Goal: Communication & Community: Answer question/provide support

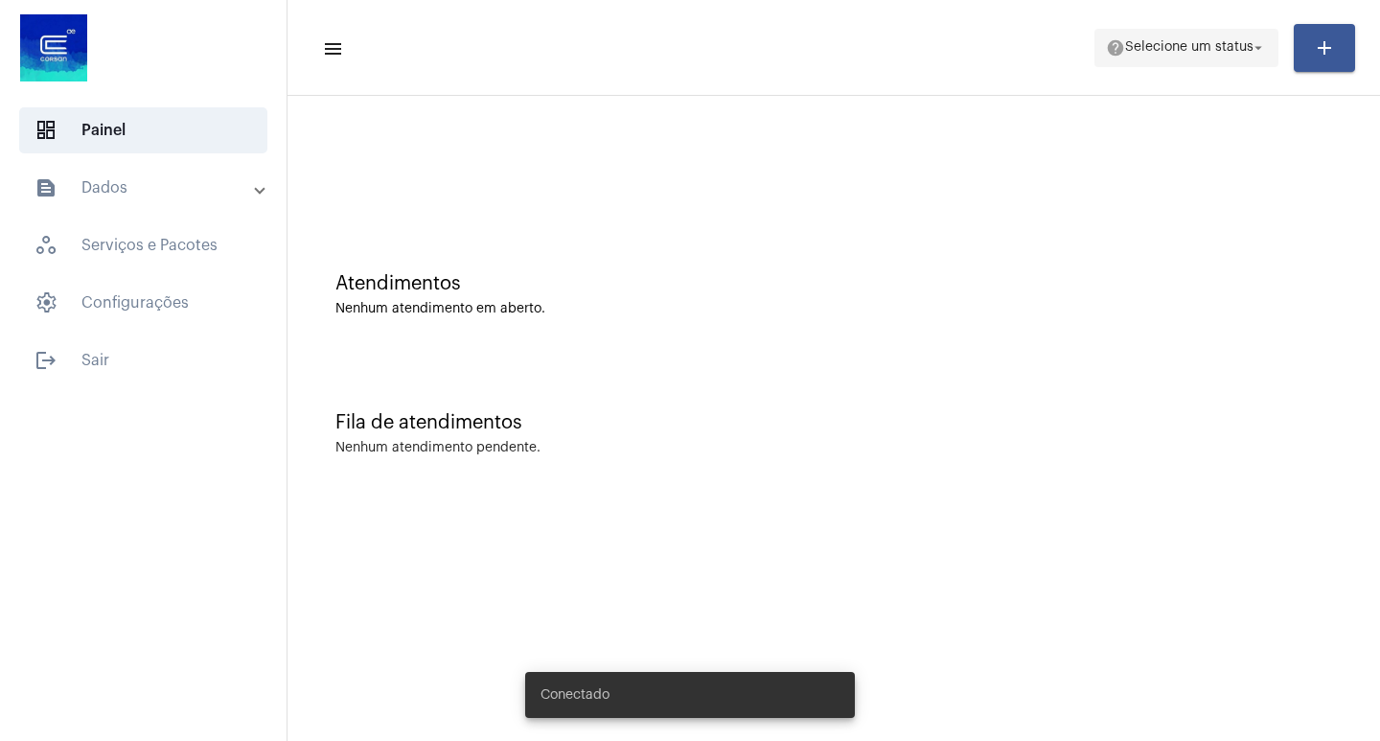
click at [1135, 53] on span "Selecione um status" at bounding box center [1189, 47] width 128 height 13
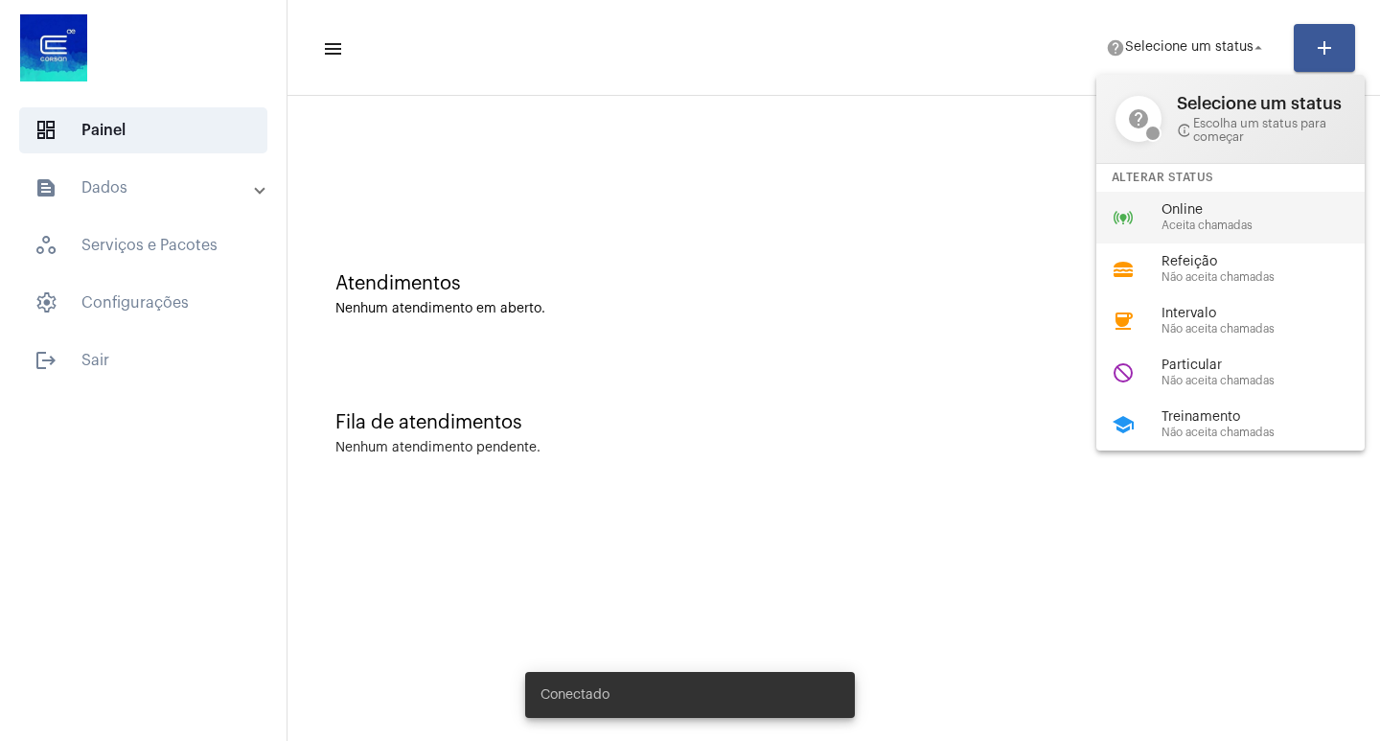
click at [1164, 209] on span "Online" at bounding box center [1271, 210] width 219 height 14
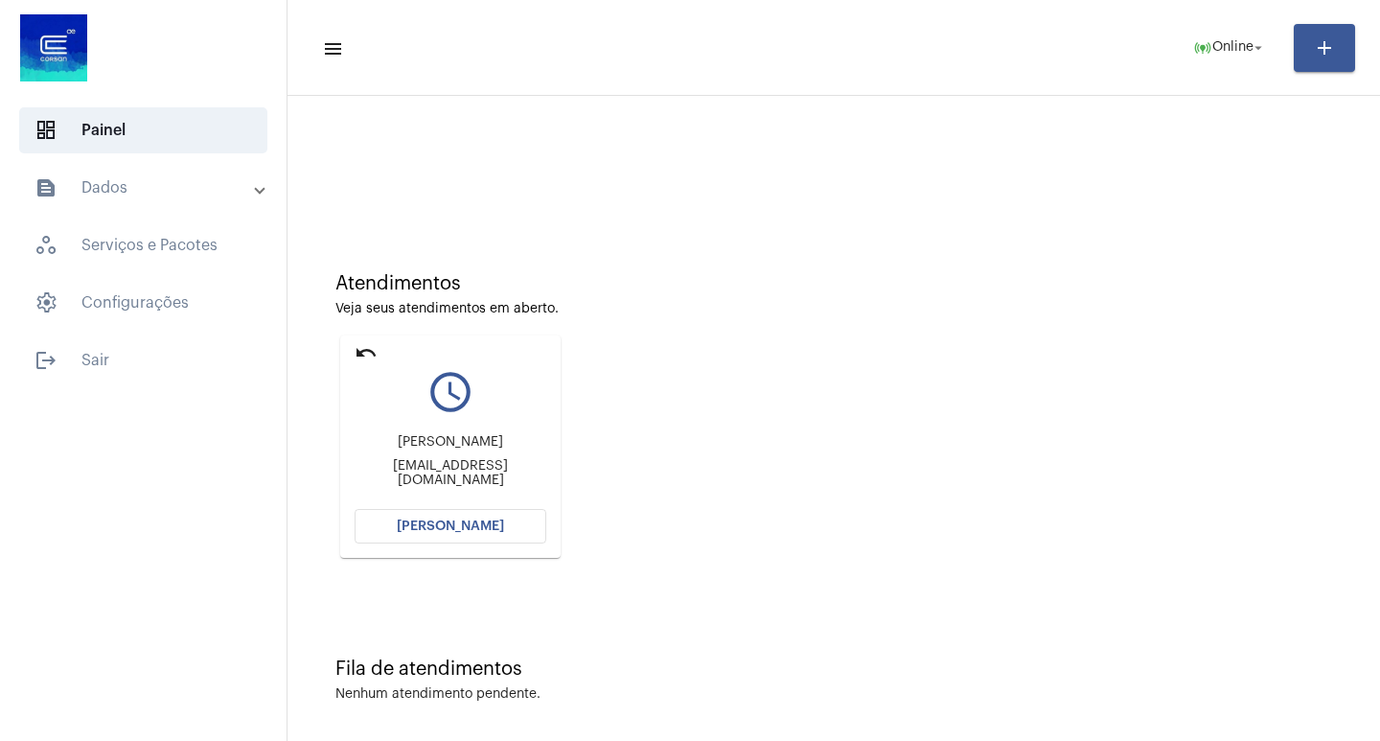
click at [464, 518] on button "[PERSON_NAME]" at bounding box center [451, 526] width 192 height 35
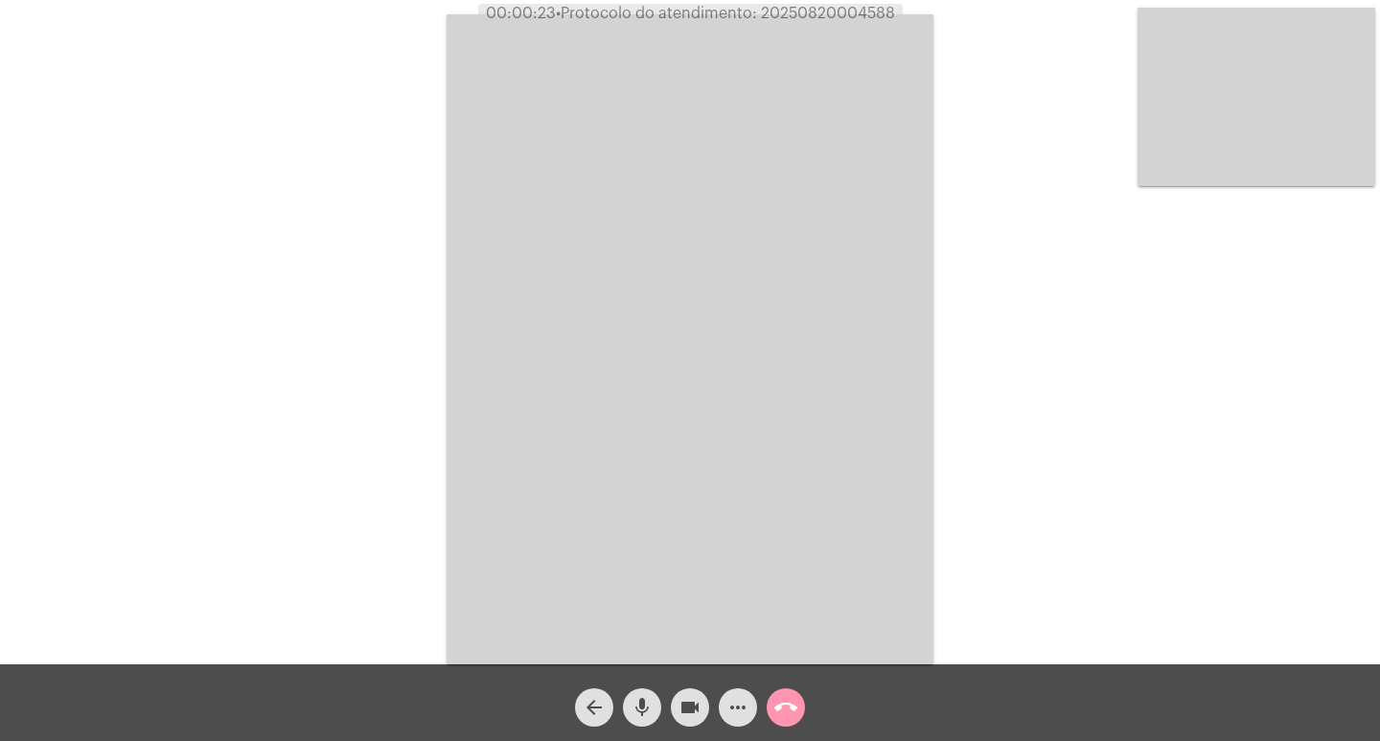
click at [230, 411] on div "Acessando Câmera e Microfone..." at bounding box center [690, 337] width 1377 height 664
click at [637, 692] on span "mic" at bounding box center [642, 707] width 23 height 38
click at [637, 699] on mat-icon "mic" at bounding box center [642, 707] width 23 height 23
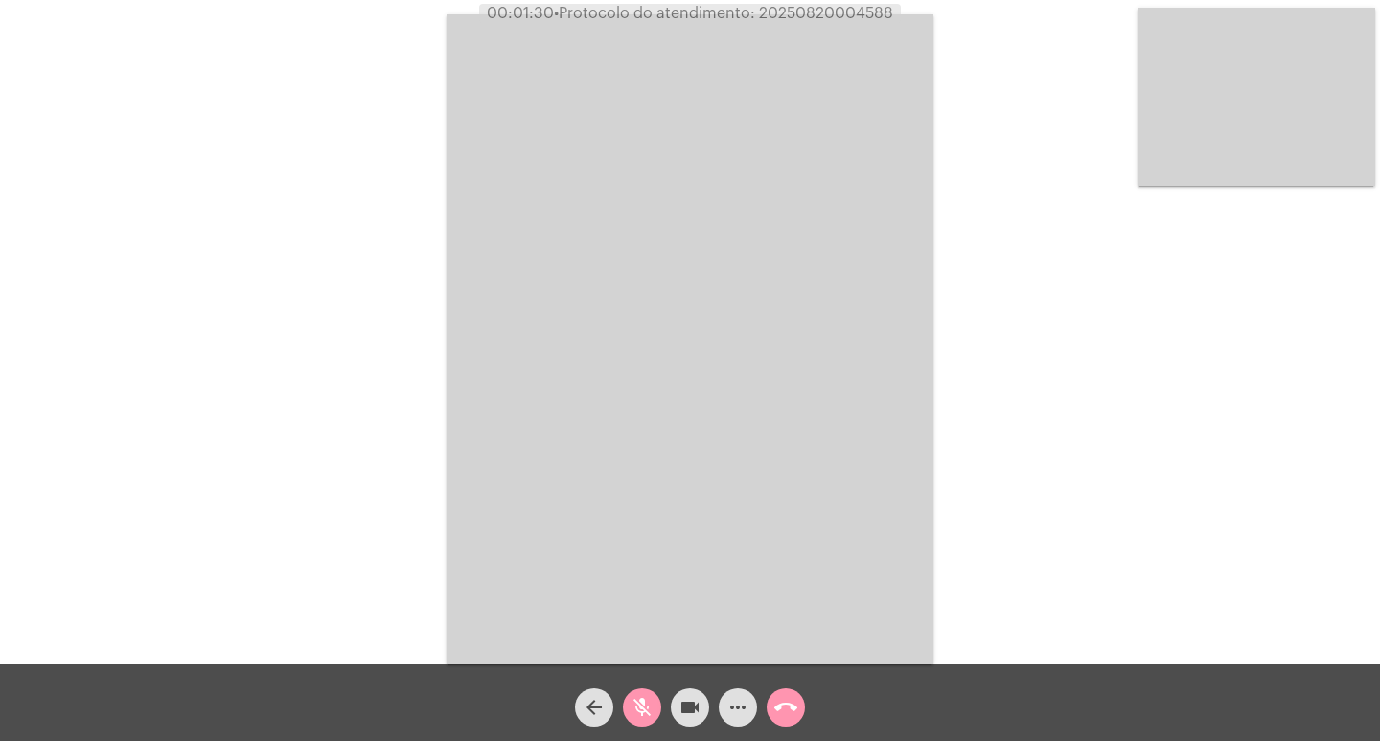
click at [680, 700] on mat-icon "videocam" at bounding box center [690, 707] width 23 height 23
click at [643, 716] on mat-icon "mic_off" at bounding box center [642, 707] width 23 height 23
click at [707, 706] on button "videocam_off" at bounding box center [690, 707] width 38 height 38
click at [863, 6] on span "• Protocolo do atendimento: 20250820004588" at bounding box center [721, 13] width 339 height 15
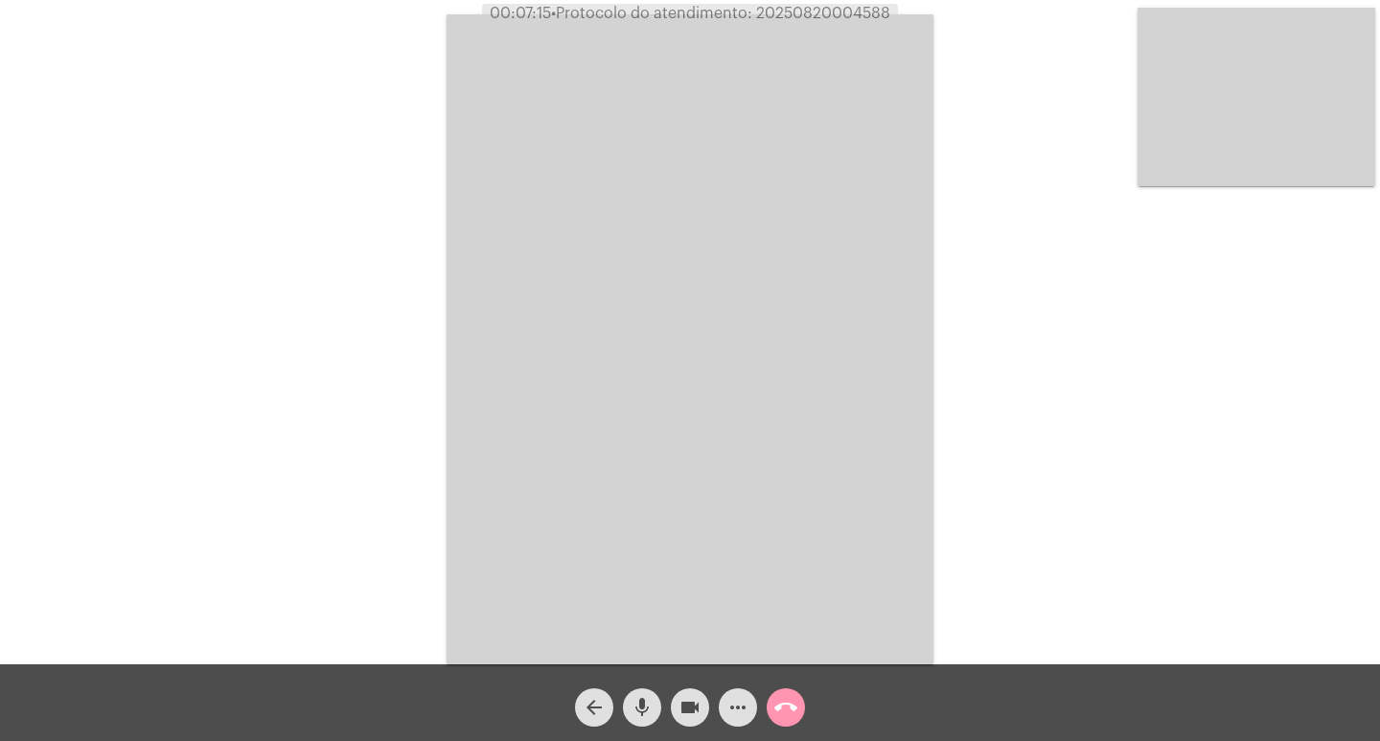
copy span "20250820004588"
click at [783, 704] on mat-icon "call_end" at bounding box center [786, 707] width 23 height 23
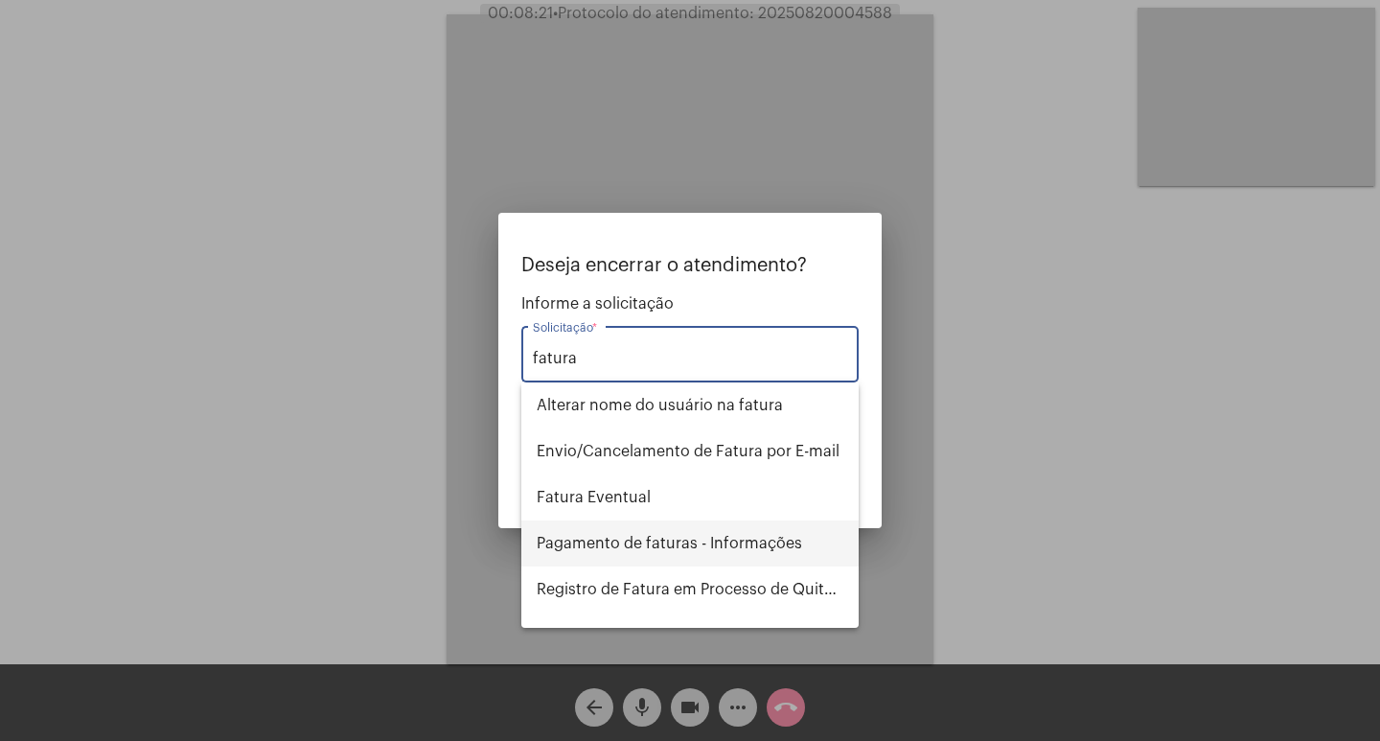
click at [721, 542] on span "Pagamento de faturas - Informações" at bounding box center [690, 544] width 307 height 46
type input "Pagamento de faturas - Informações"
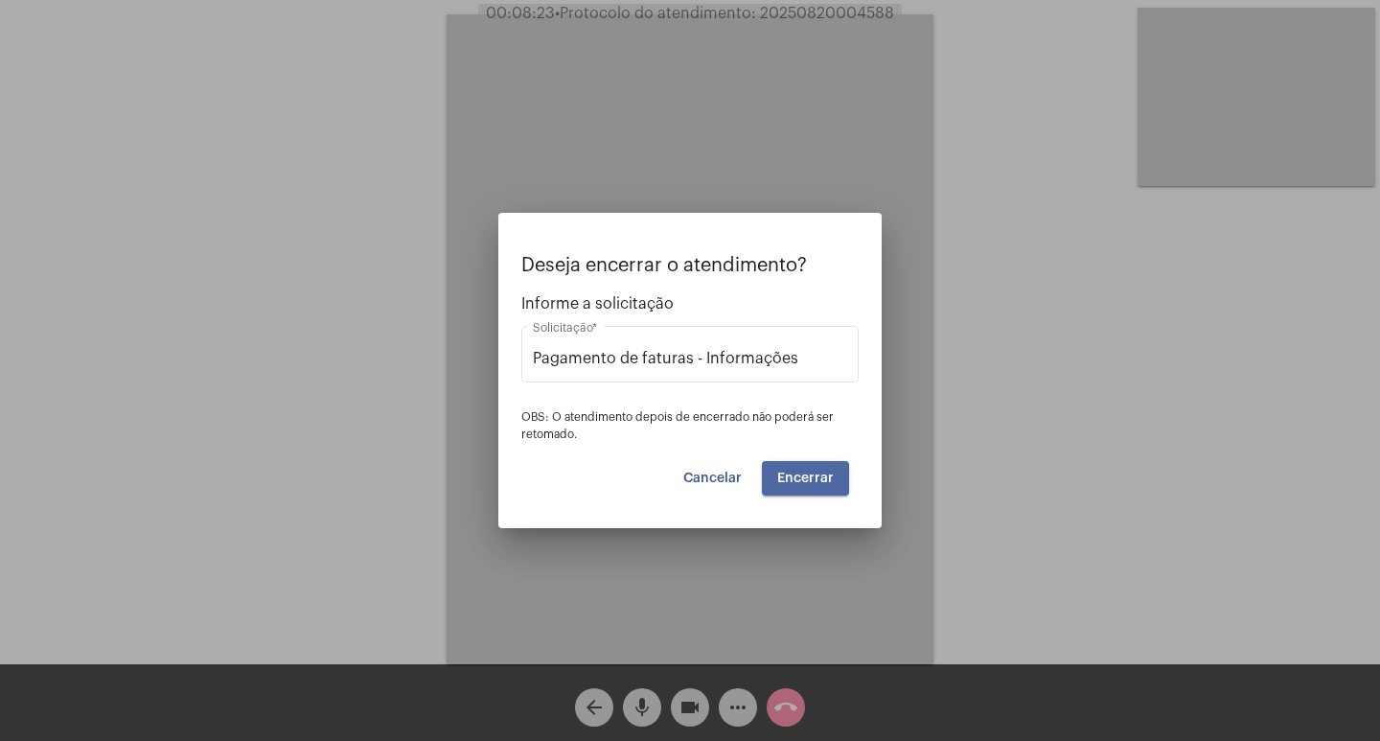
click at [815, 477] on span "Encerrar" at bounding box center [805, 478] width 57 height 13
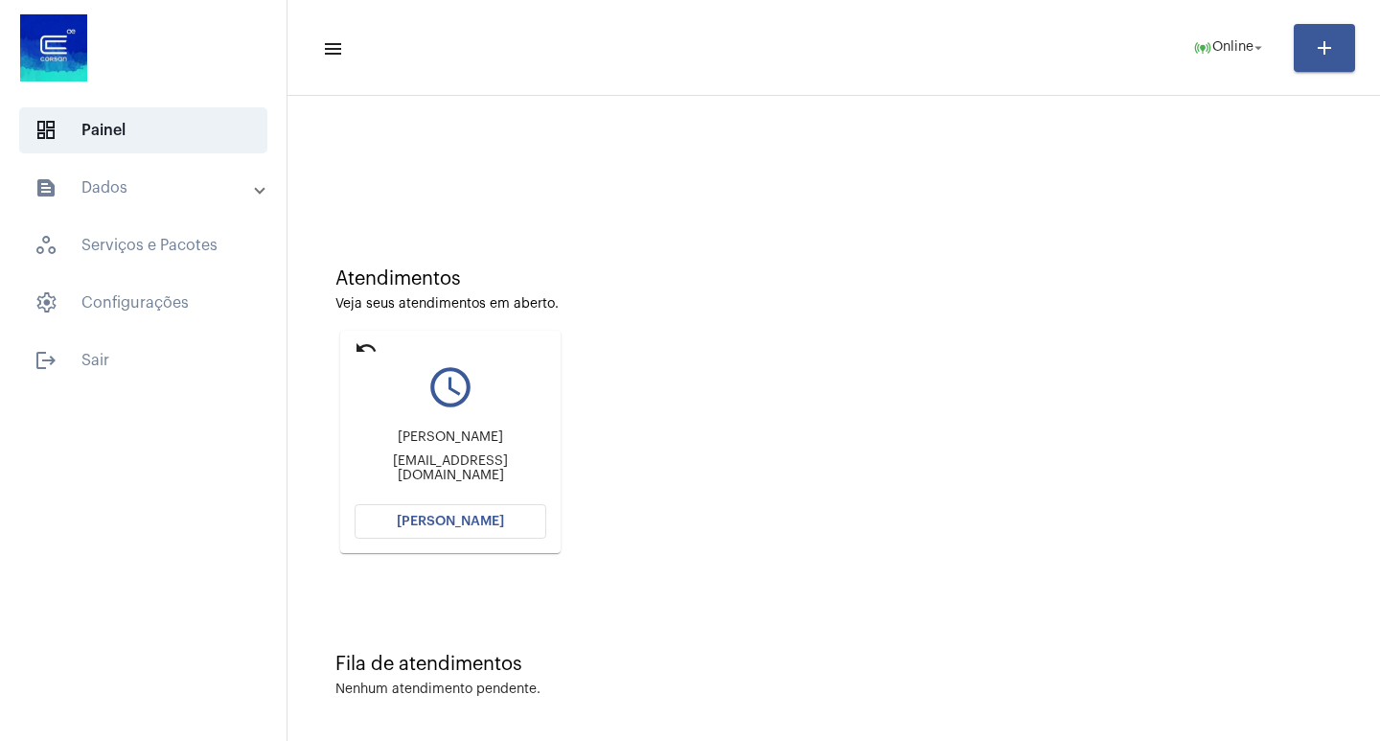
scroll to position [9, 0]
click at [508, 510] on button "[PERSON_NAME]" at bounding box center [451, 517] width 192 height 35
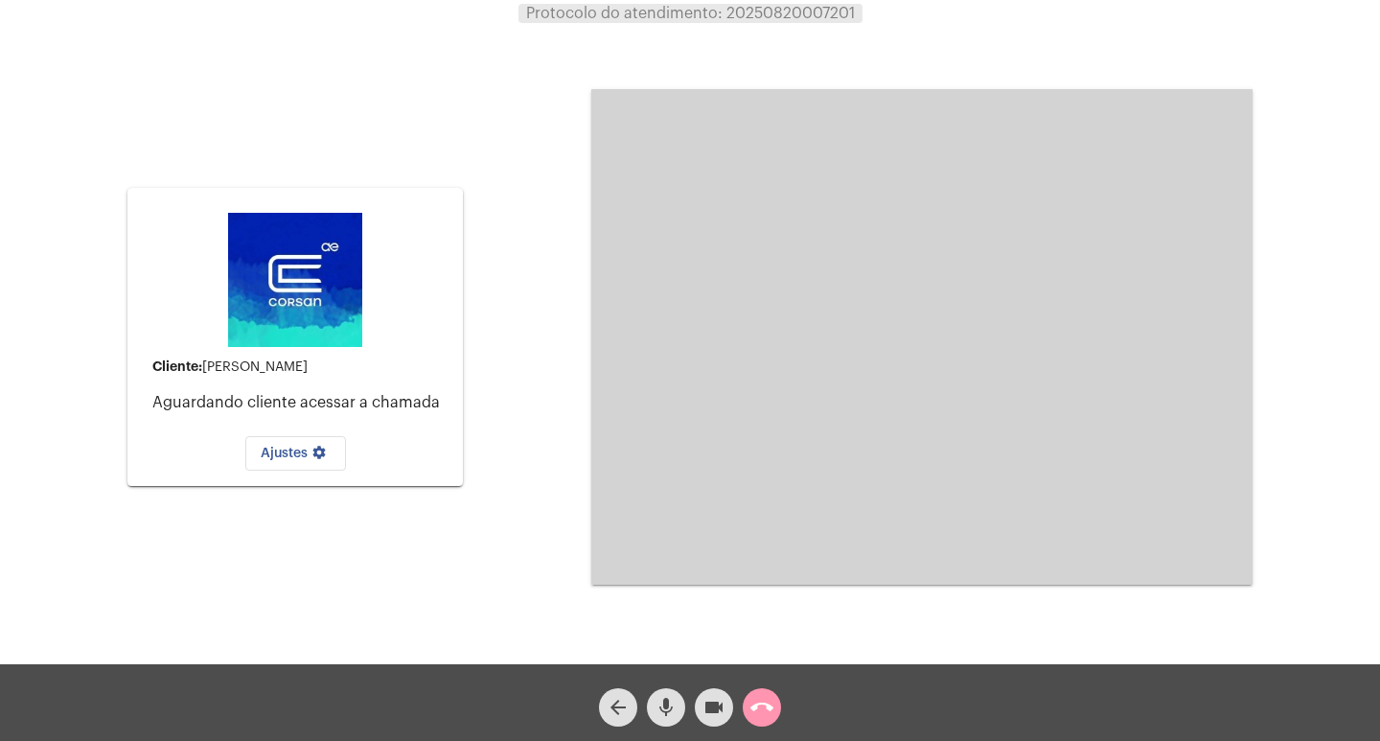
click at [827, 532] on video at bounding box center [921, 337] width 661 height 496
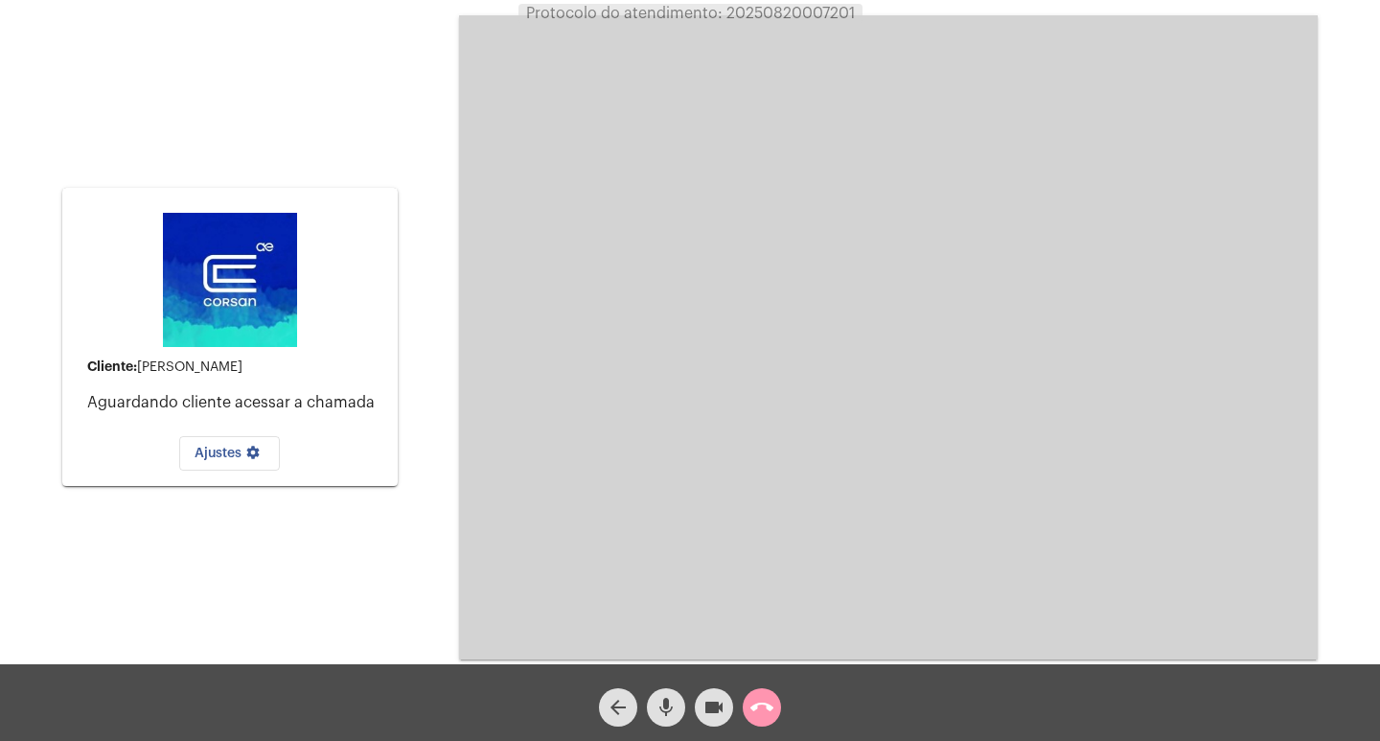
click at [827, 532] on video at bounding box center [888, 337] width 859 height 644
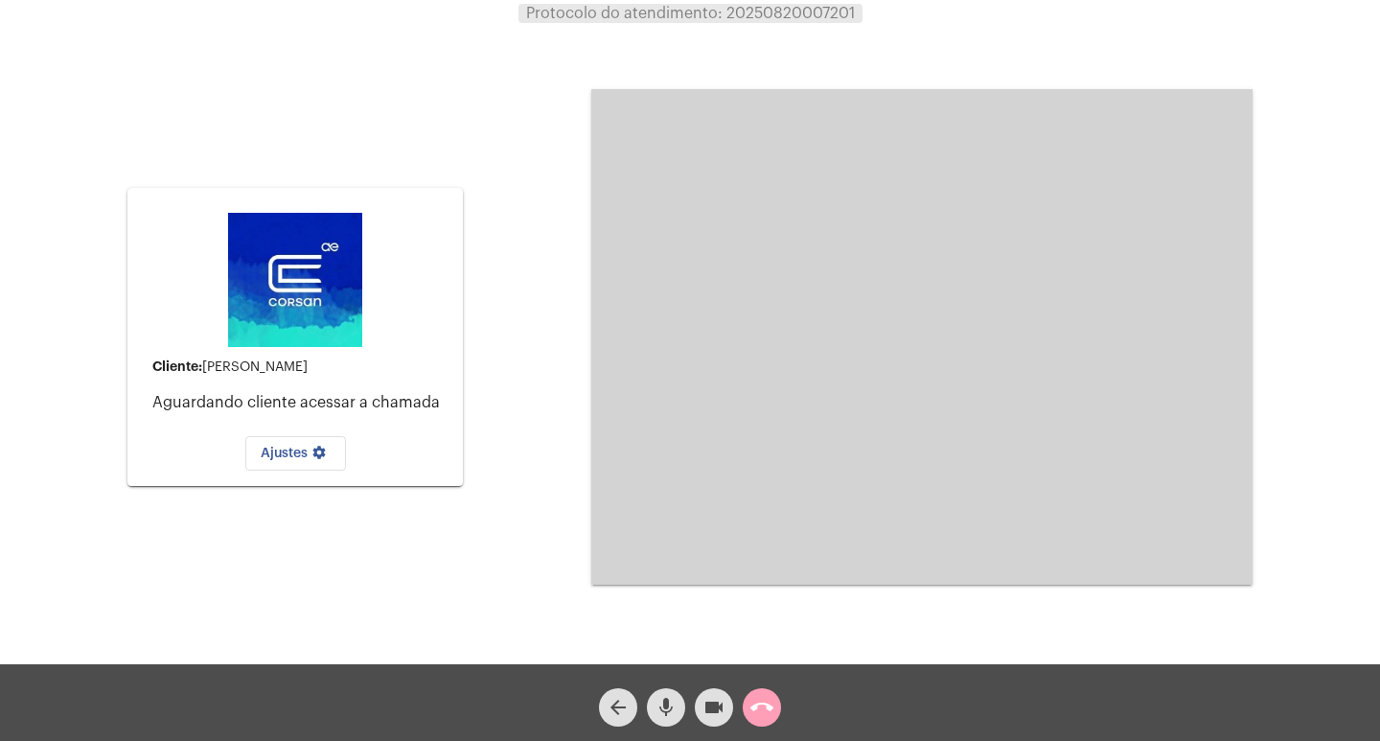
click at [766, 711] on mat-icon "call_end" at bounding box center [762, 707] width 23 height 23
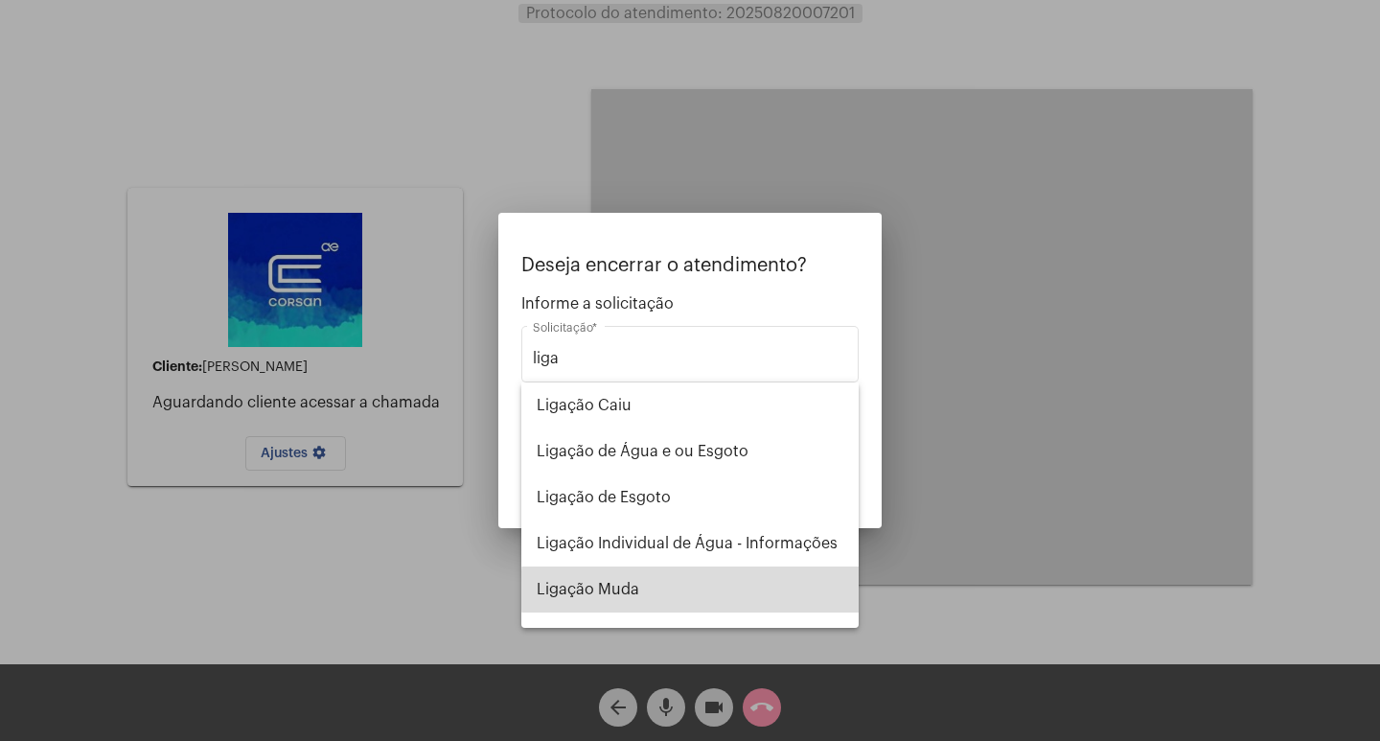
click at [709, 590] on span "Ligação Muda" at bounding box center [690, 590] width 307 height 46
type input "Ligação Muda"
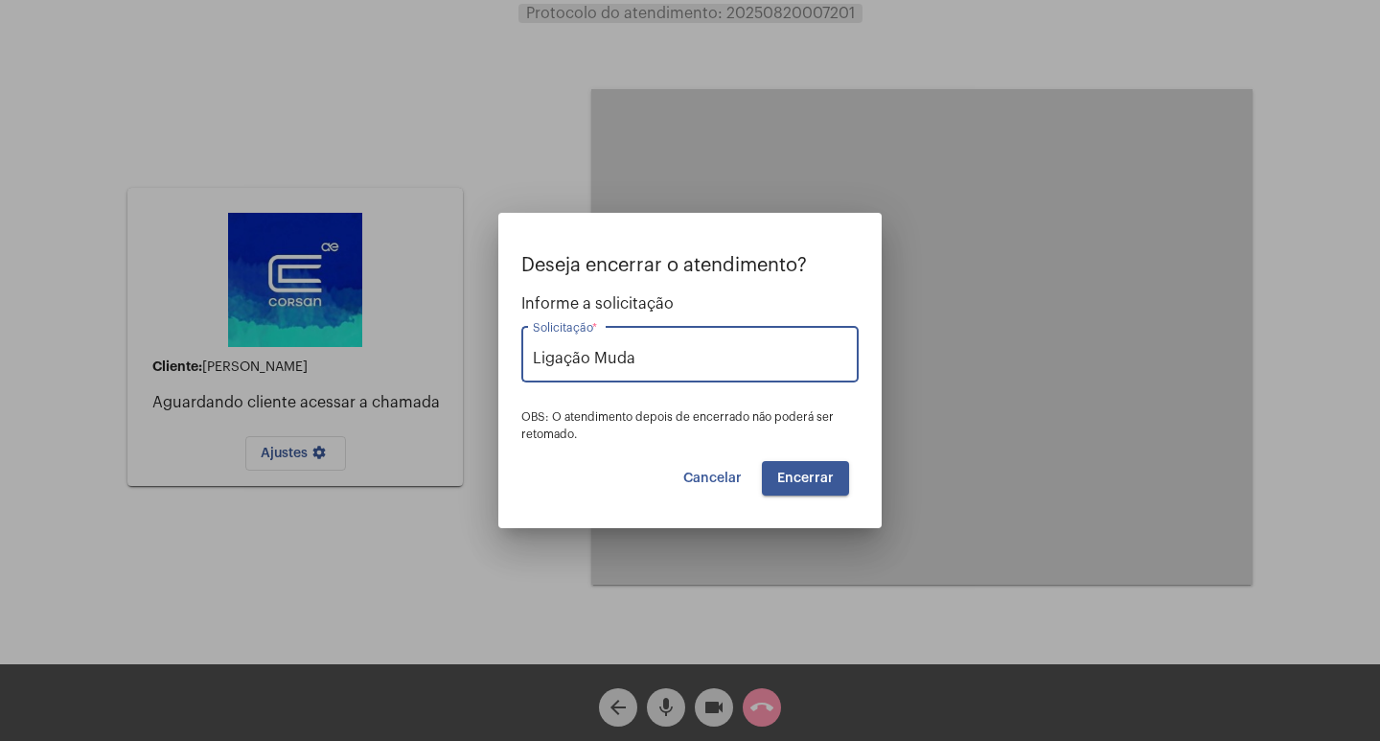
click at [815, 481] on span "Encerrar" at bounding box center [805, 478] width 57 height 13
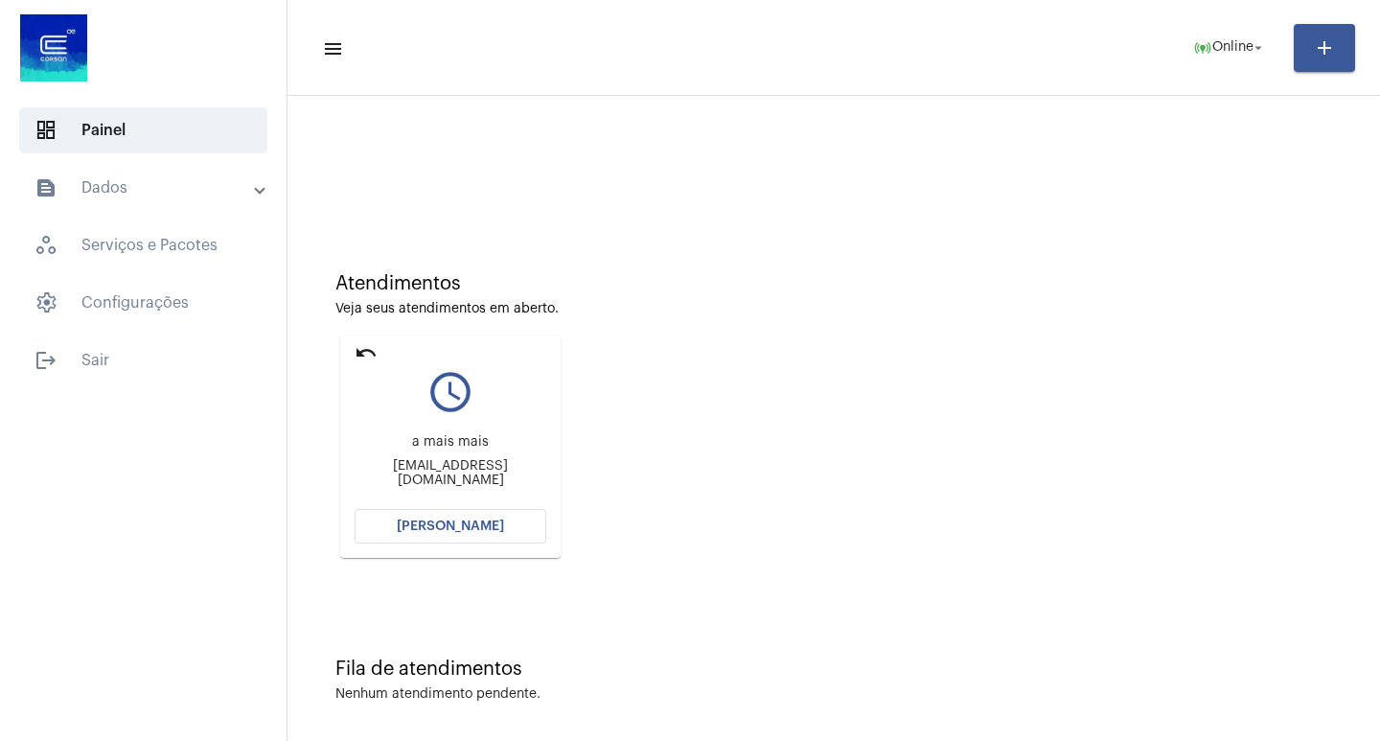
click at [491, 520] on span "[PERSON_NAME]" at bounding box center [450, 526] width 107 height 13
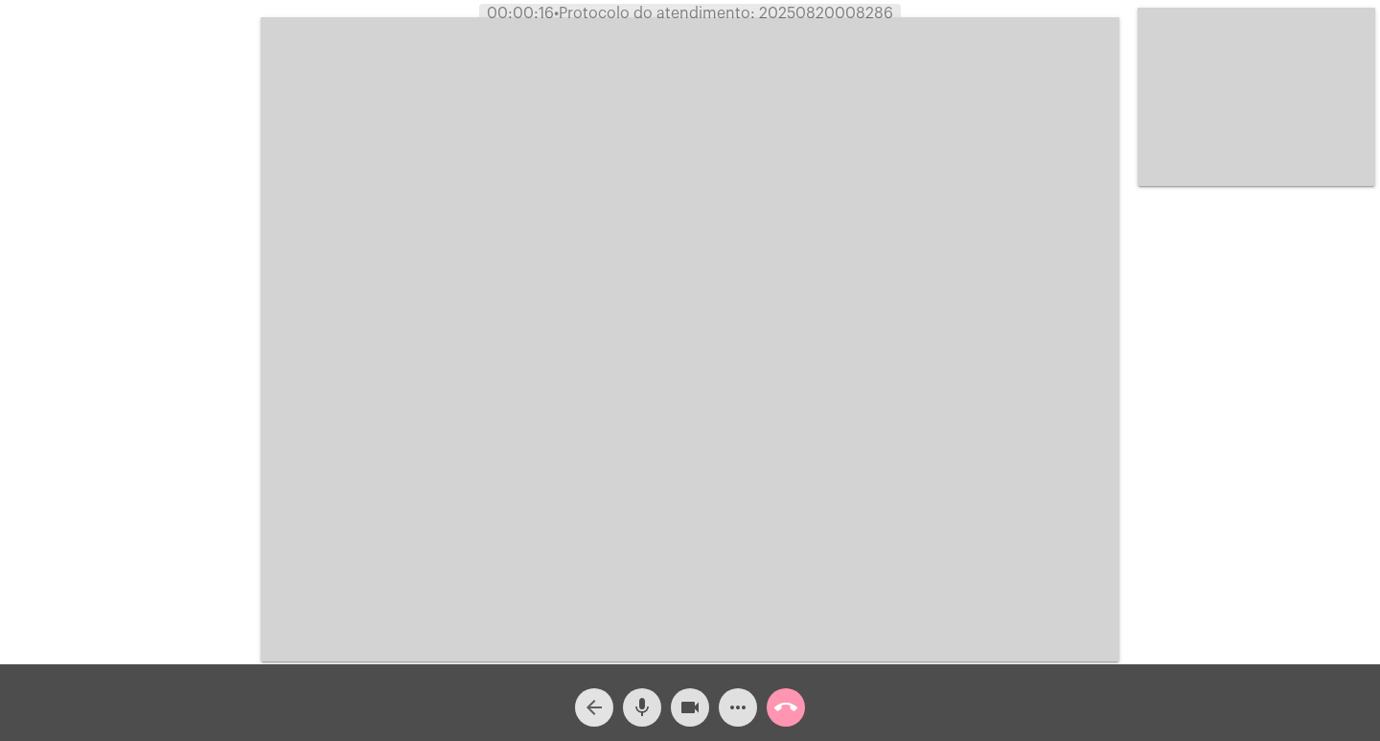
click at [590, 705] on mat-icon "arrow_back" at bounding box center [594, 707] width 23 height 23
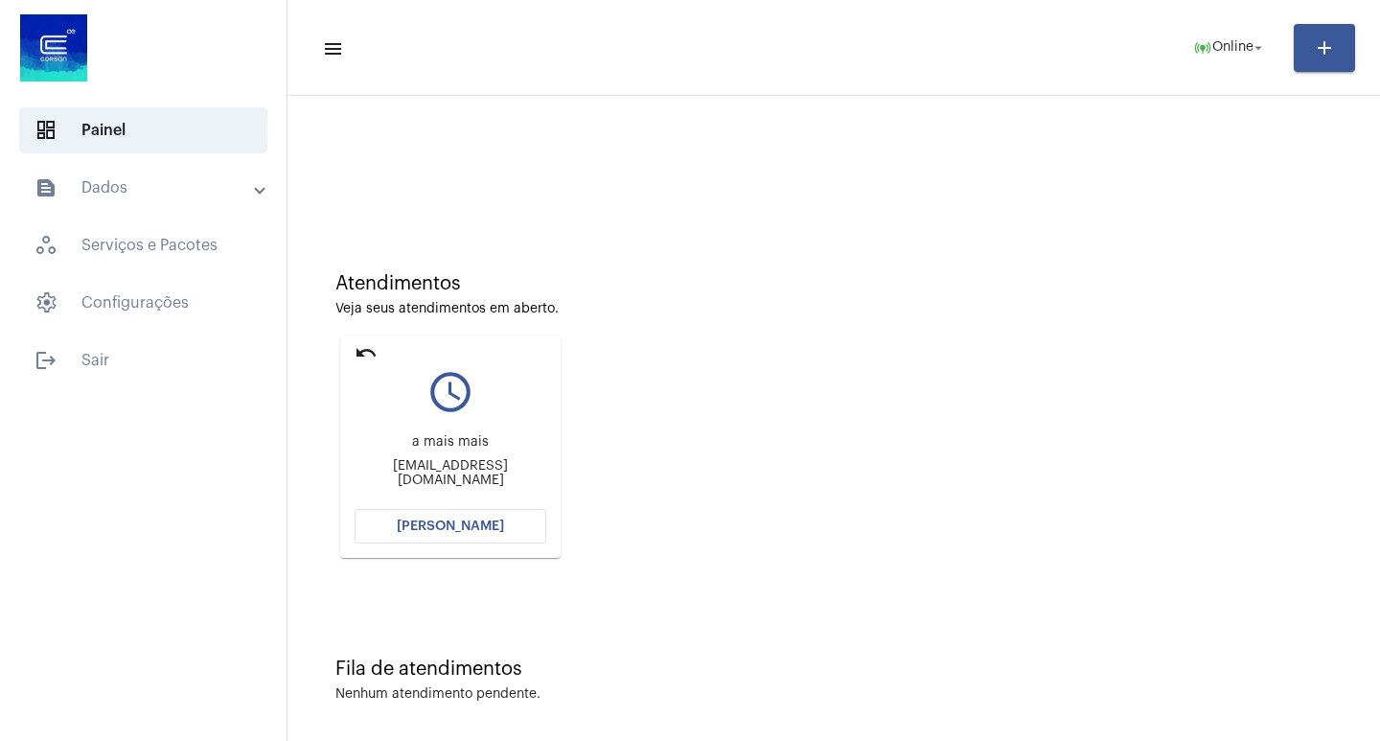
click at [354, 338] on mat-card "undo query_builder a mais mais [EMAIL_ADDRESS][DOMAIN_NAME] [PERSON_NAME]" at bounding box center [450, 447] width 220 height 222
click at [354, 339] on mat-card "undo query_builder a mais mais [EMAIL_ADDRESS][DOMAIN_NAME] [PERSON_NAME]" at bounding box center [450, 447] width 220 height 222
click at [361, 350] on mat-icon "undo" at bounding box center [366, 352] width 23 height 23
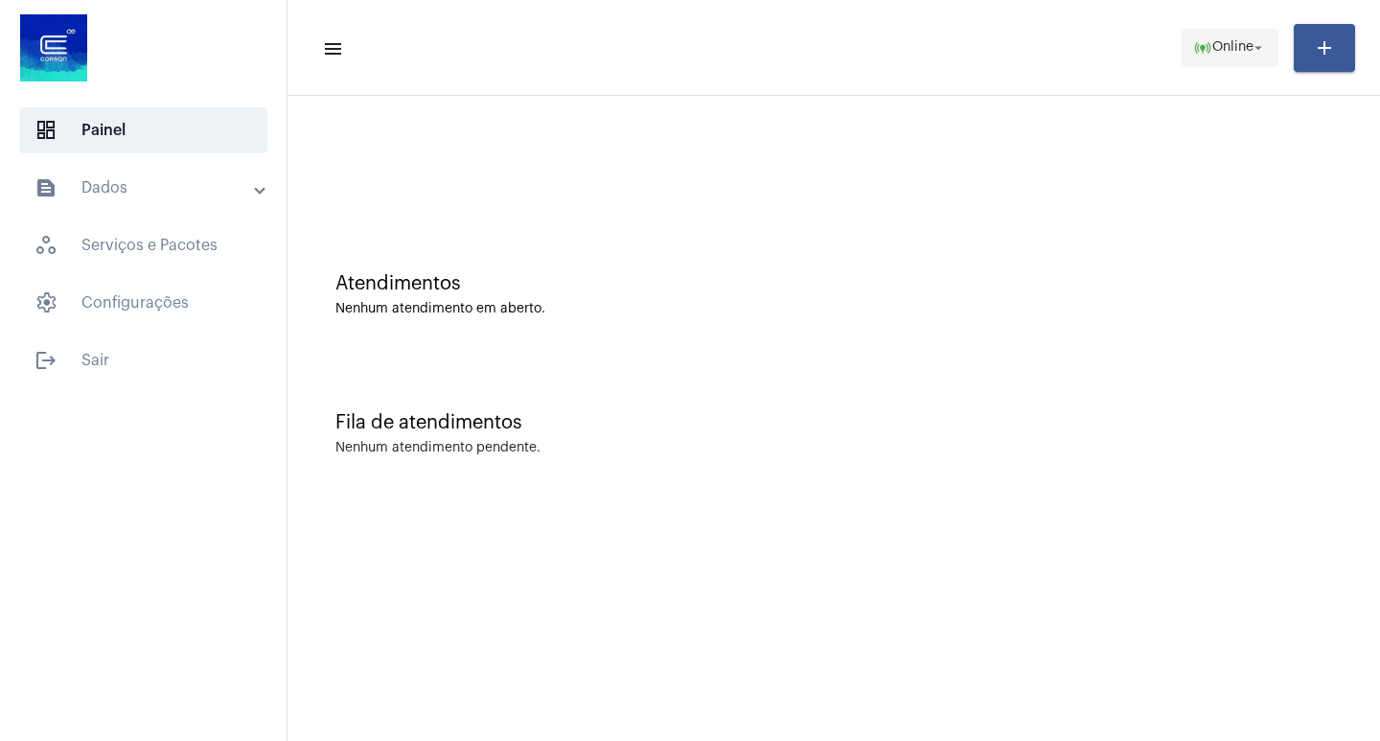
click at [1230, 56] on span "online_prediction Online arrow_drop_down" at bounding box center [1230, 47] width 74 height 35
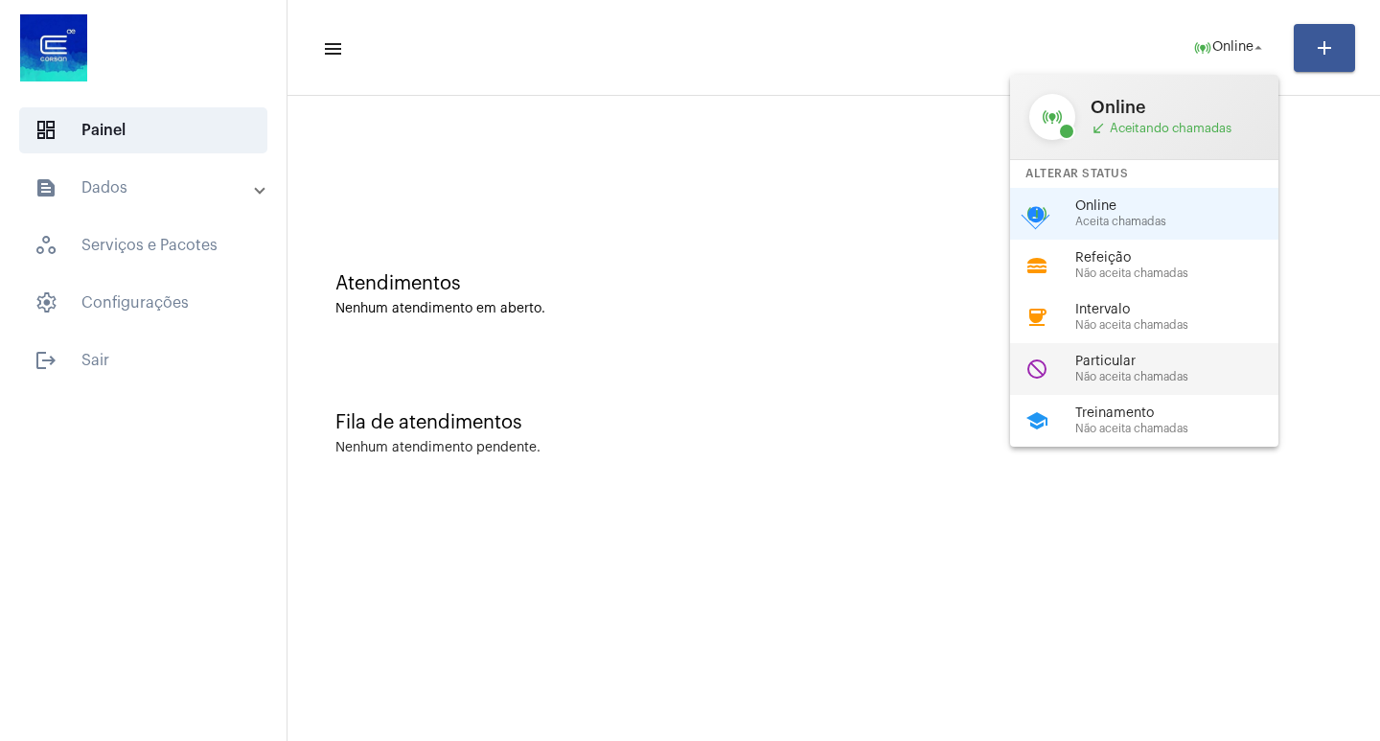
click at [1150, 371] on span "Não aceita chamadas" at bounding box center [1185, 377] width 219 height 12
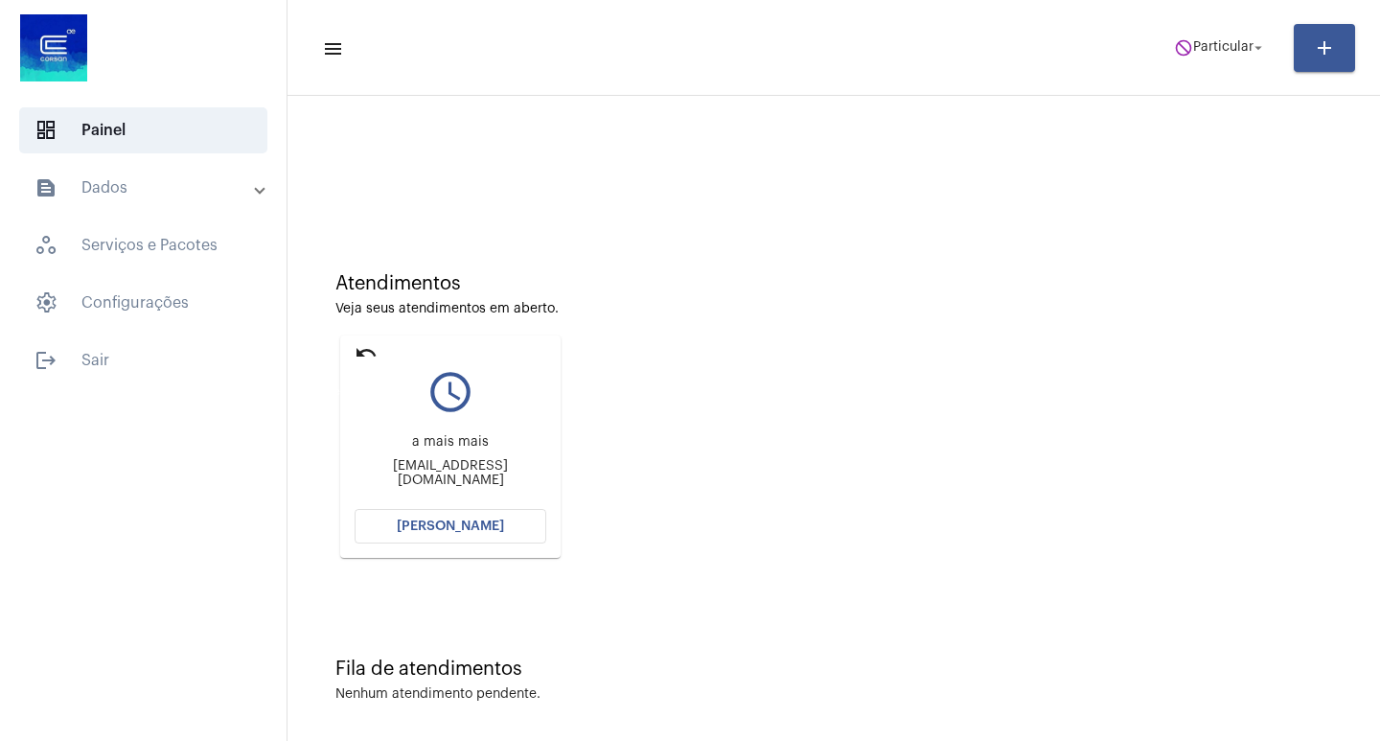
click at [377, 356] on mat-icon "undo" at bounding box center [366, 352] width 23 height 23
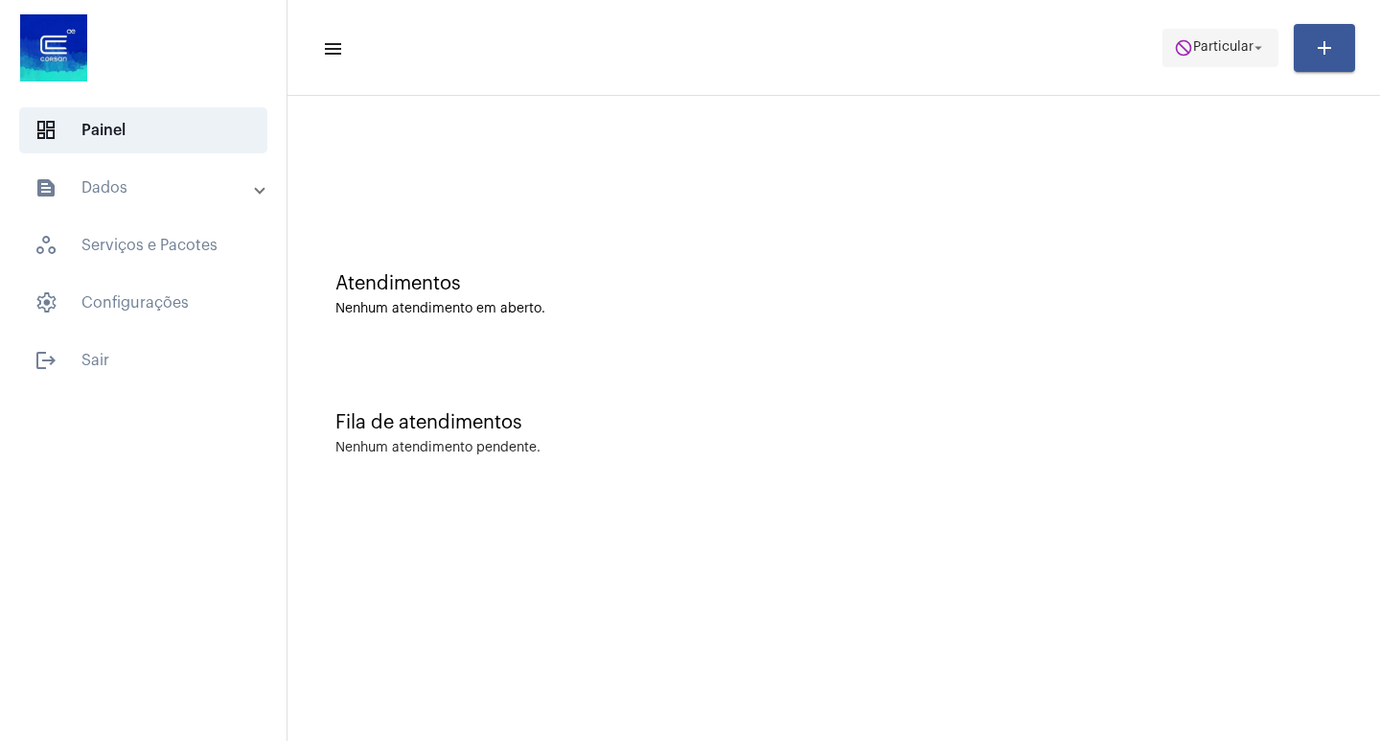
click at [1205, 65] on button "do_not_disturb Particular arrow_drop_down" at bounding box center [1221, 48] width 116 height 38
click at [1239, 56] on span "do_not_disturb Particular arrow_drop_down" at bounding box center [1220, 47] width 93 height 35
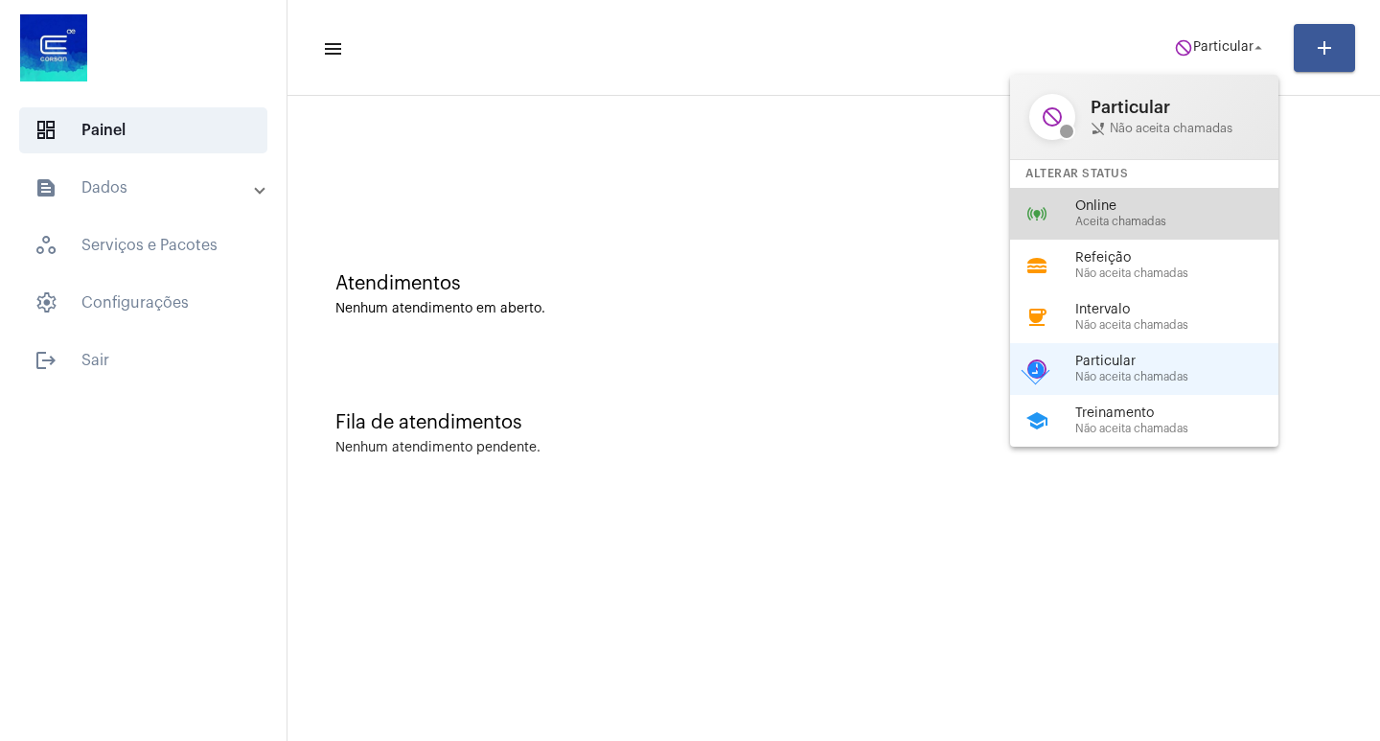
click at [1147, 216] on span "Aceita chamadas" at bounding box center [1185, 222] width 219 height 12
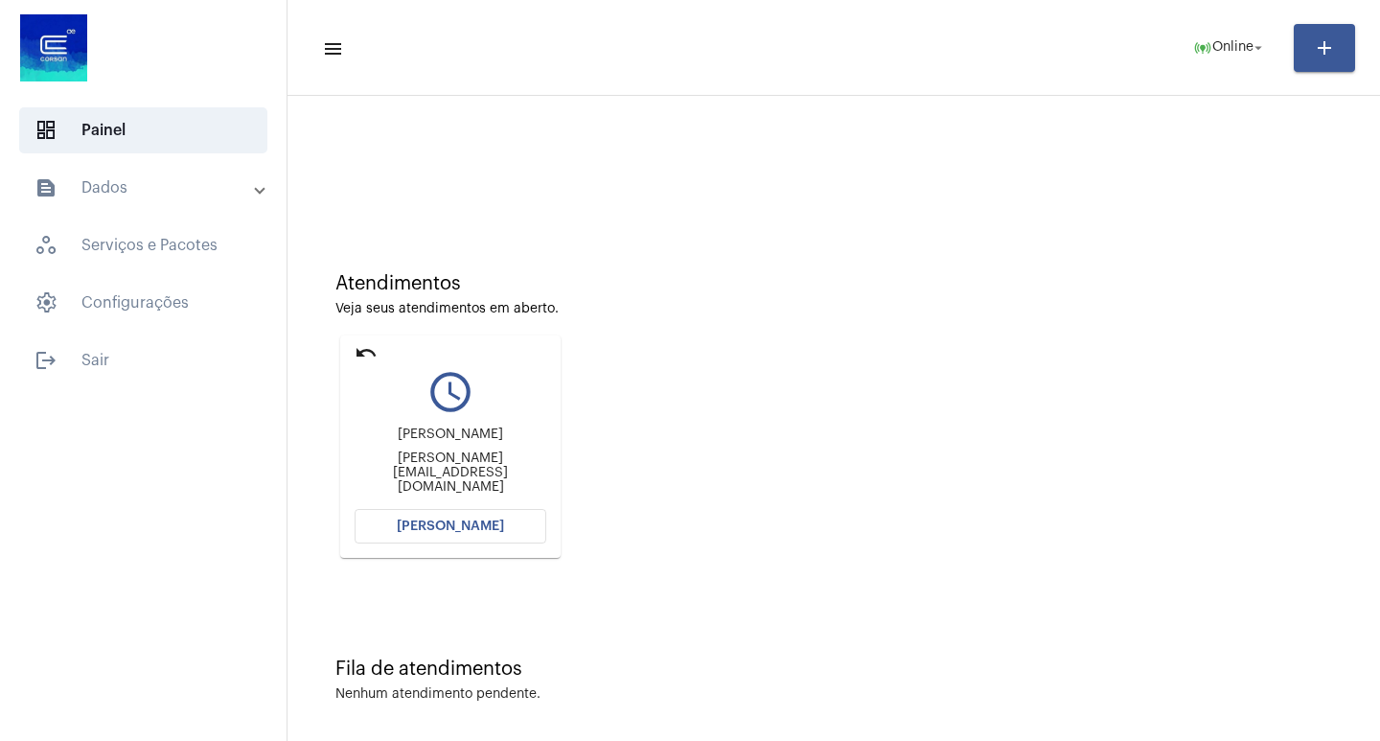
click at [483, 521] on span "[PERSON_NAME]" at bounding box center [450, 526] width 107 height 13
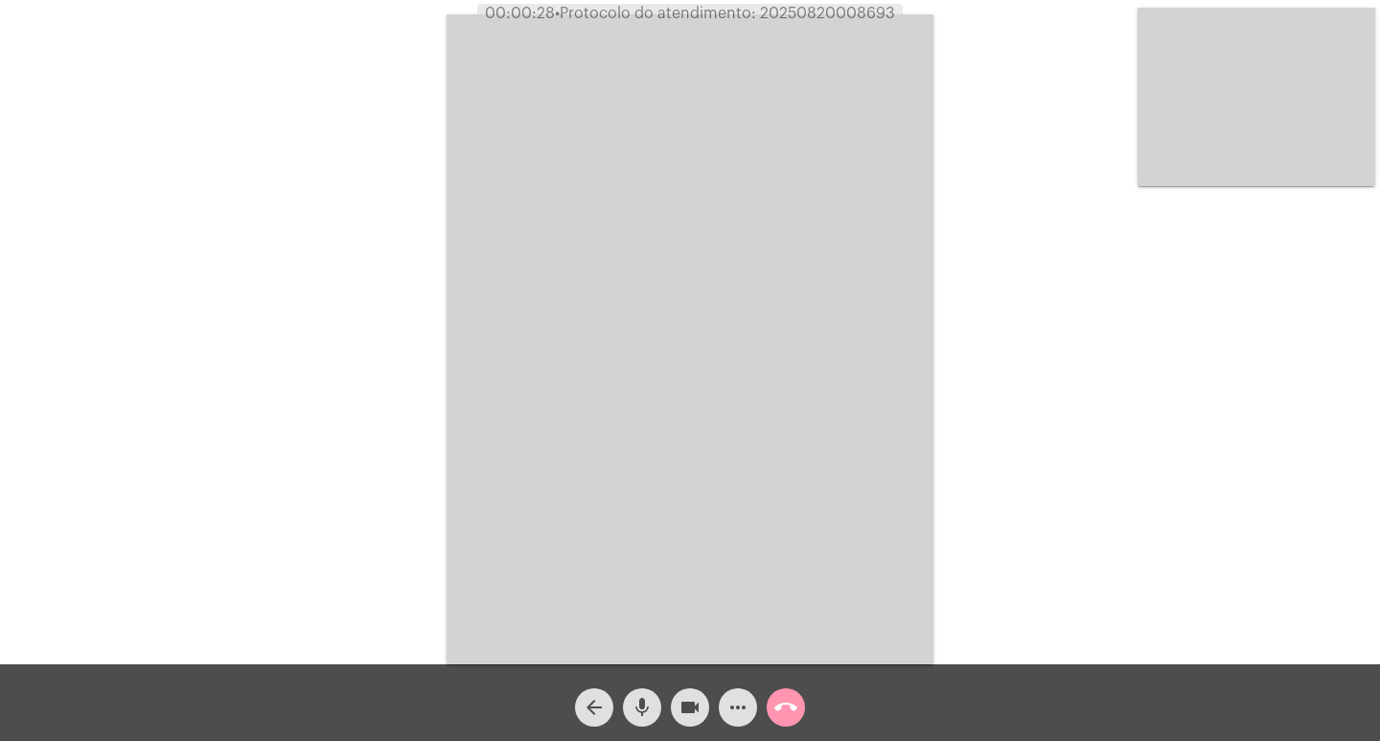
click at [816, 5] on span "00:00:28 • Protocolo do atendimento: 20250820008693" at bounding box center [690, 13] width 426 height 19
click at [820, 12] on span "• Protocolo do atendimento: 20250820008693" at bounding box center [725, 13] width 340 height 15
copy span "20250820008693"
click at [648, 717] on mat-icon "mic" at bounding box center [642, 707] width 23 height 23
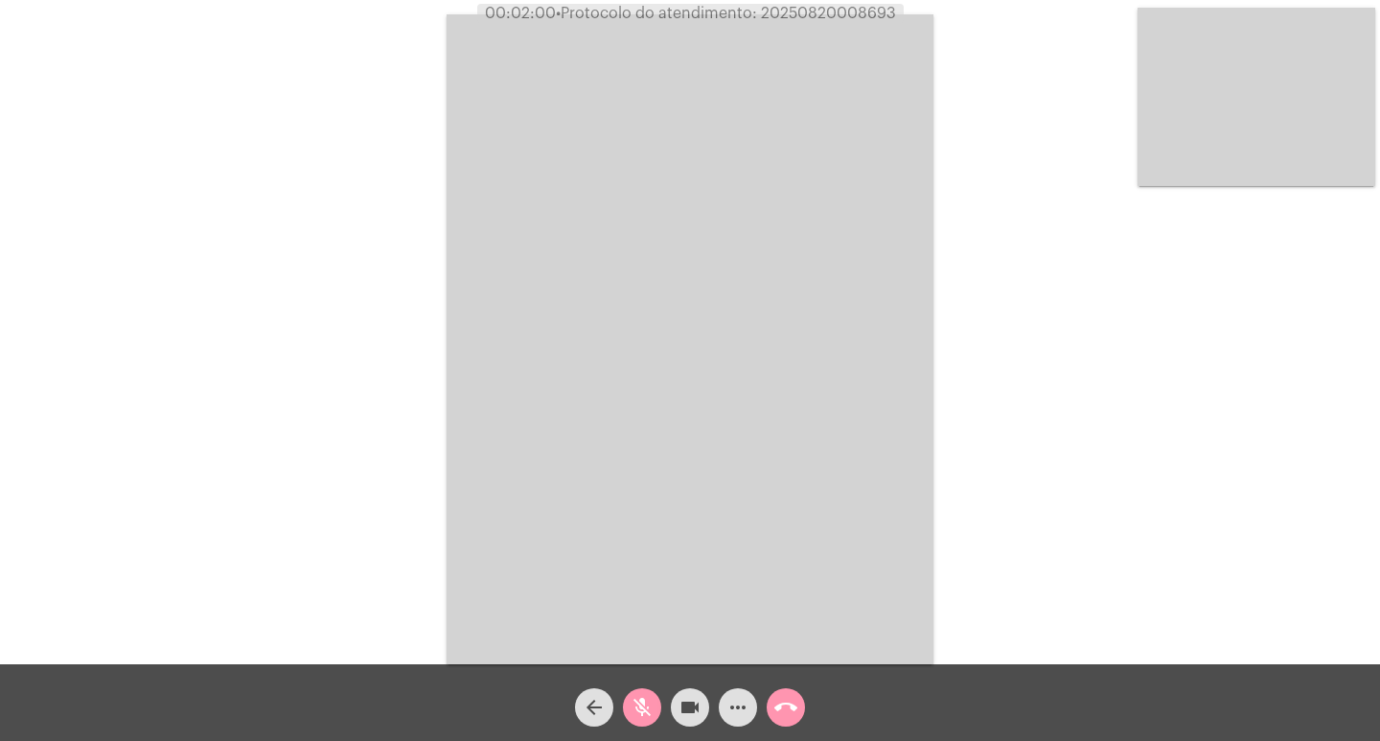
click at [643, 693] on span "mic_off" at bounding box center [642, 707] width 23 height 38
click at [771, 706] on button "call_end" at bounding box center [786, 707] width 38 height 38
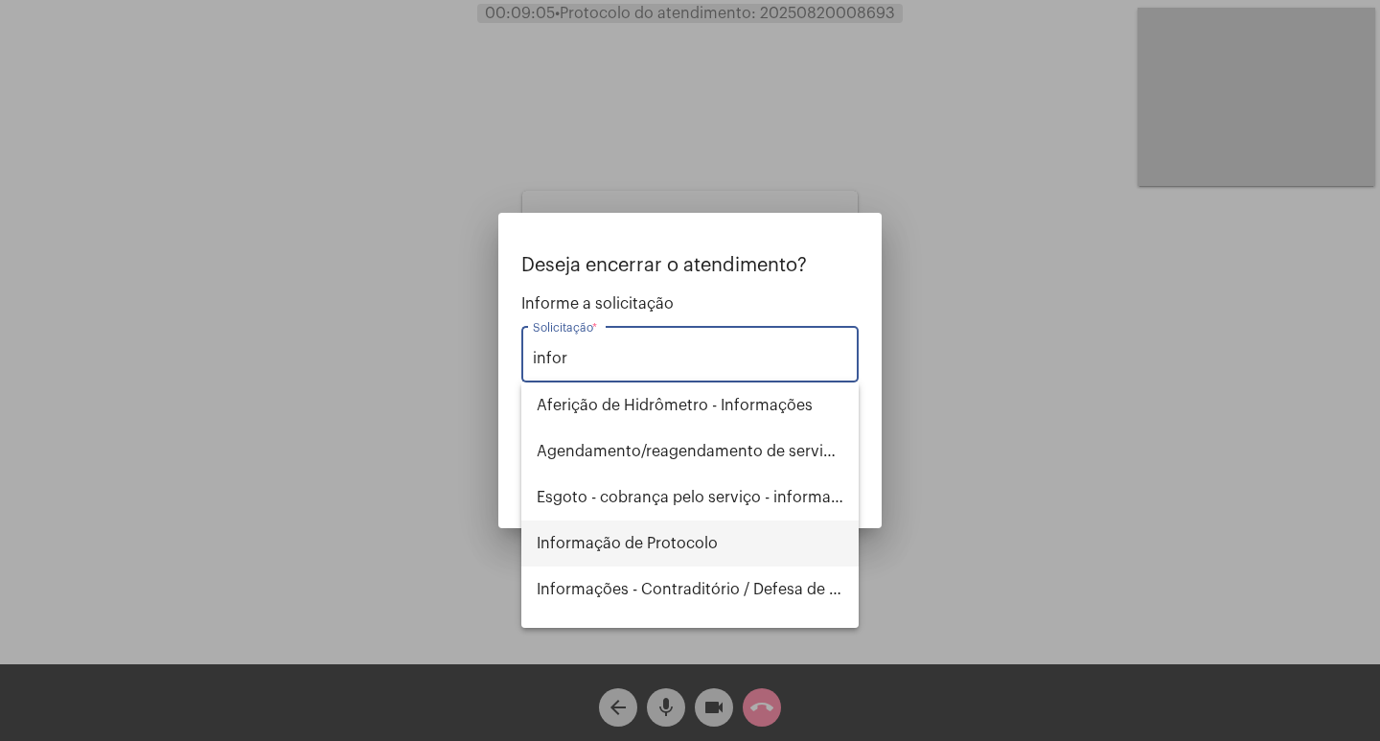
click at [733, 566] on span "Informação de Protocolo" at bounding box center [690, 544] width 307 height 46
type input "Informação de Protocolo"
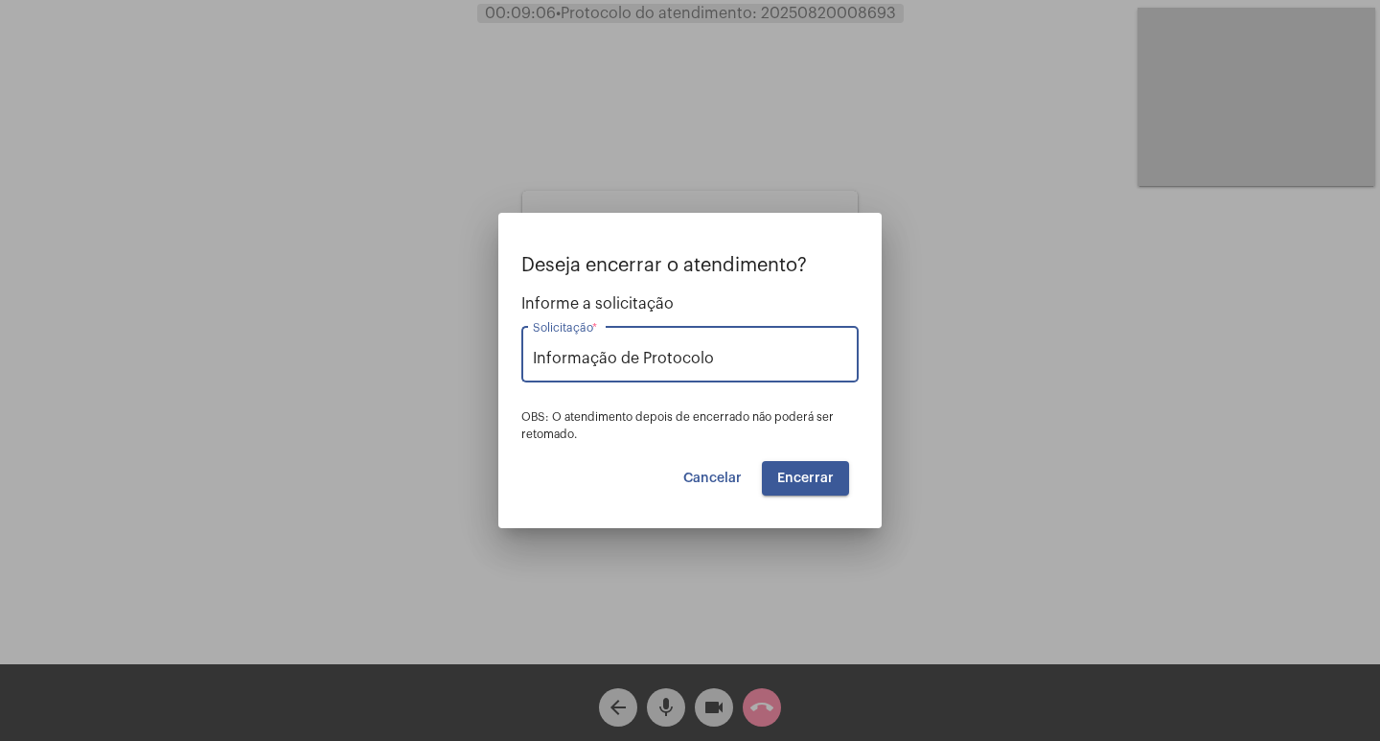
click at [776, 469] on button "Encerrar" at bounding box center [805, 478] width 87 height 35
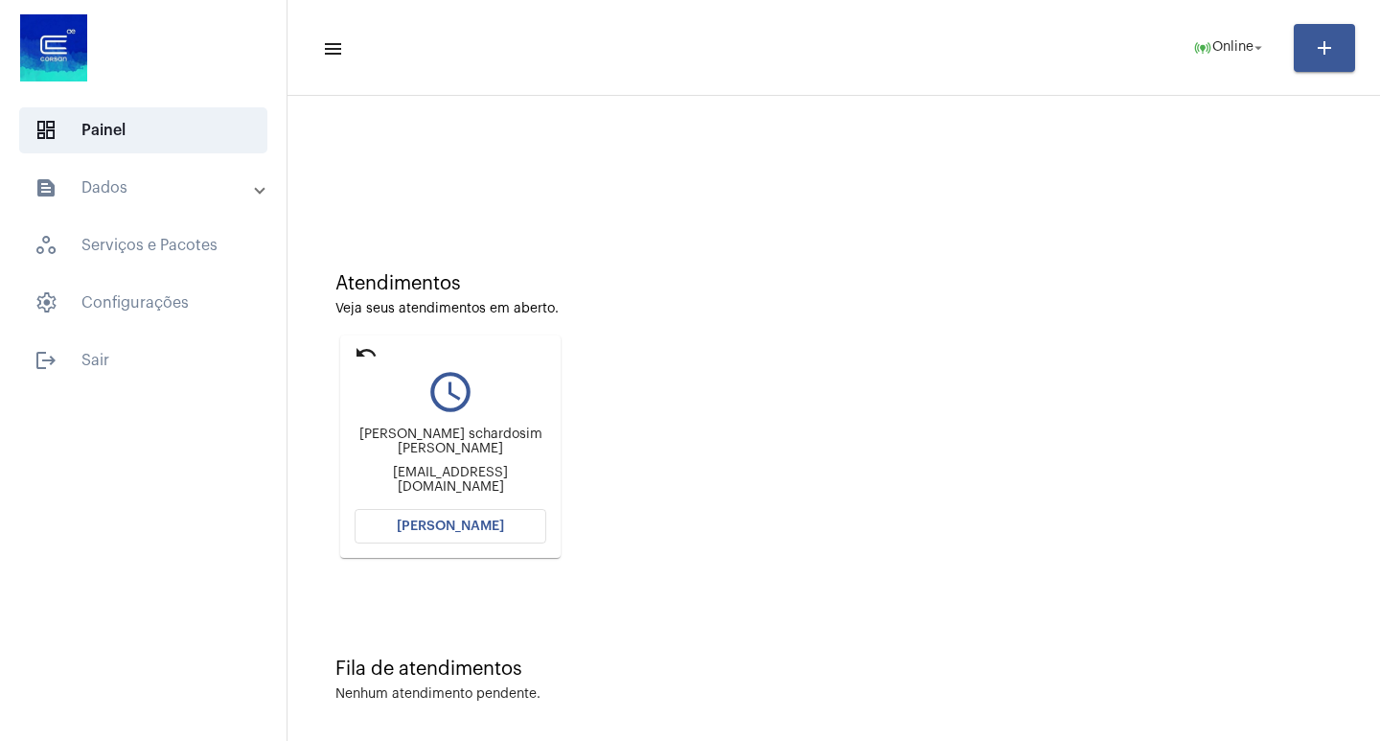
click at [456, 533] on button "[PERSON_NAME]" at bounding box center [451, 526] width 192 height 35
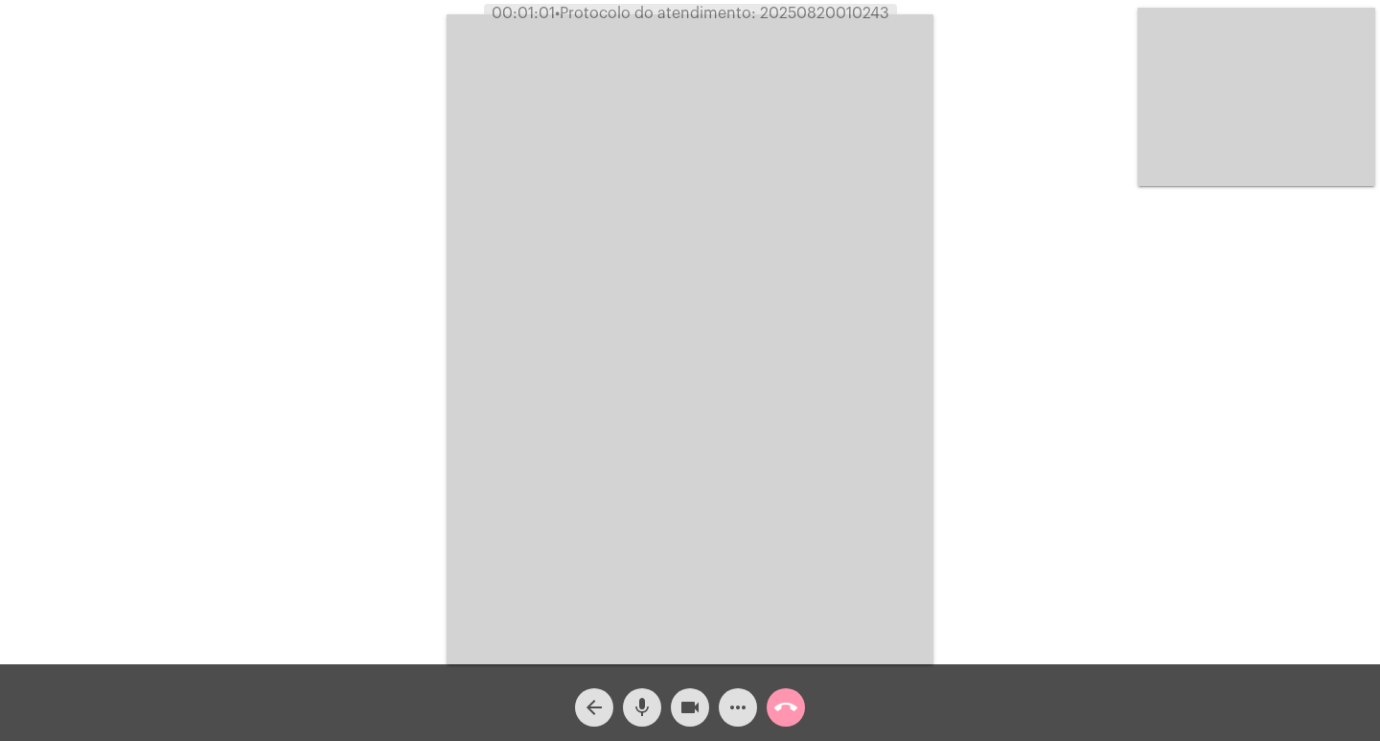
click at [1142, 84] on video at bounding box center [1257, 97] width 238 height 178
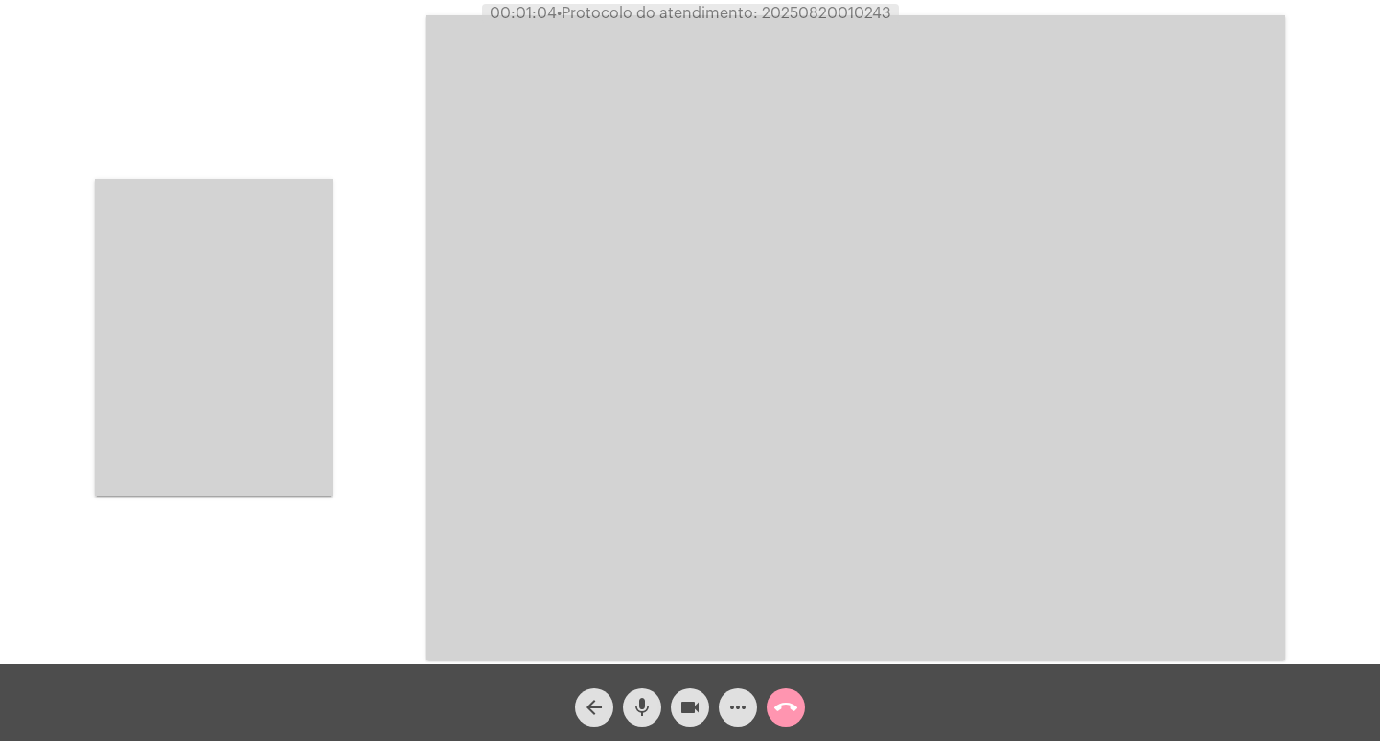
click at [296, 365] on video at bounding box center [214, 337] width 238 height 316
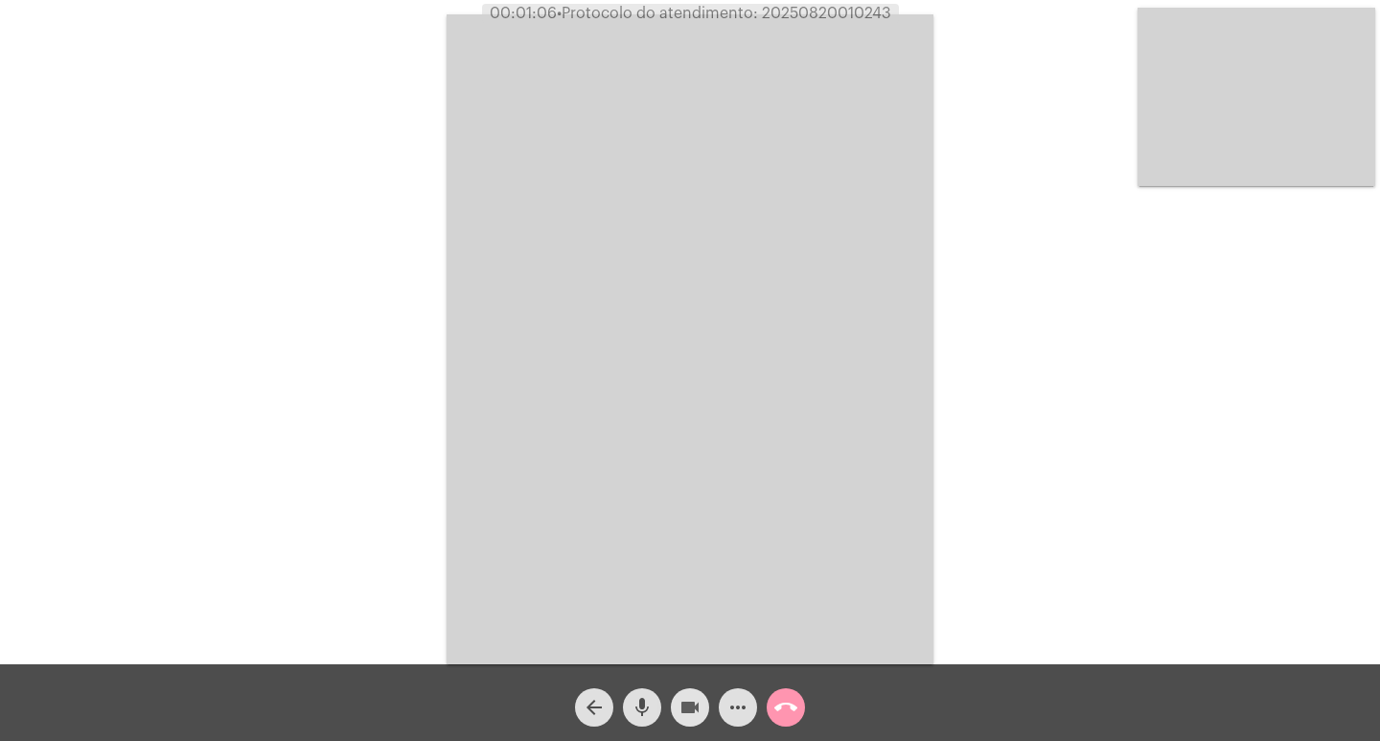
click at [678, 714] on button "videocam" at bounding box center [690, 707] width 38 height 38
click at [678, 714] on button "videocam_off" at bounding box center [690, 707] width 38 height 38
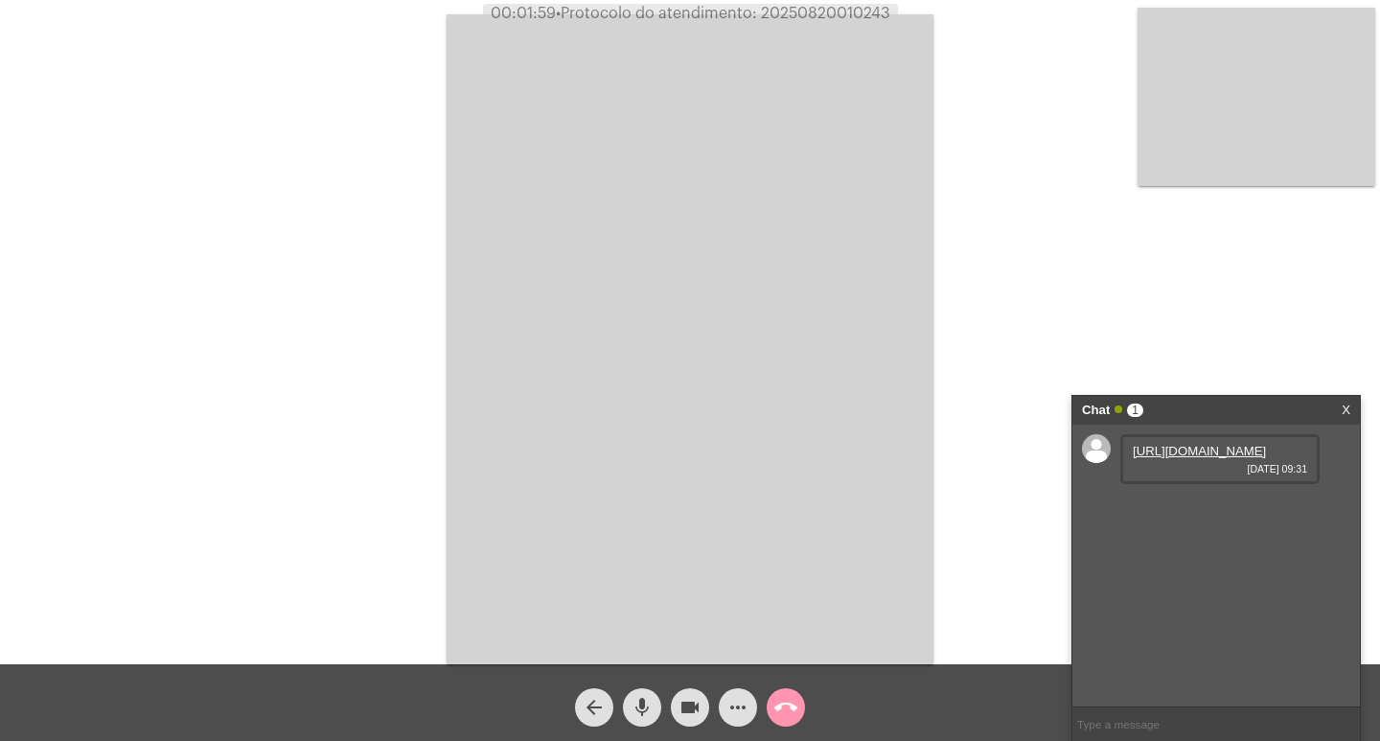
click at [1201, 458] on link "[URL][DOMAIN_NAME]" at bounding box center [1199, 451] width 133 height 14
click at [845, 8] on span "• Protocolo do atendimento: 20250820010243" at bounding box center [725, 13] width 335 height 15
copy span "20250820010243"
click at [775, 703] on mat-icon "call_end" at bounding box center [786, 707] width 23 height 23
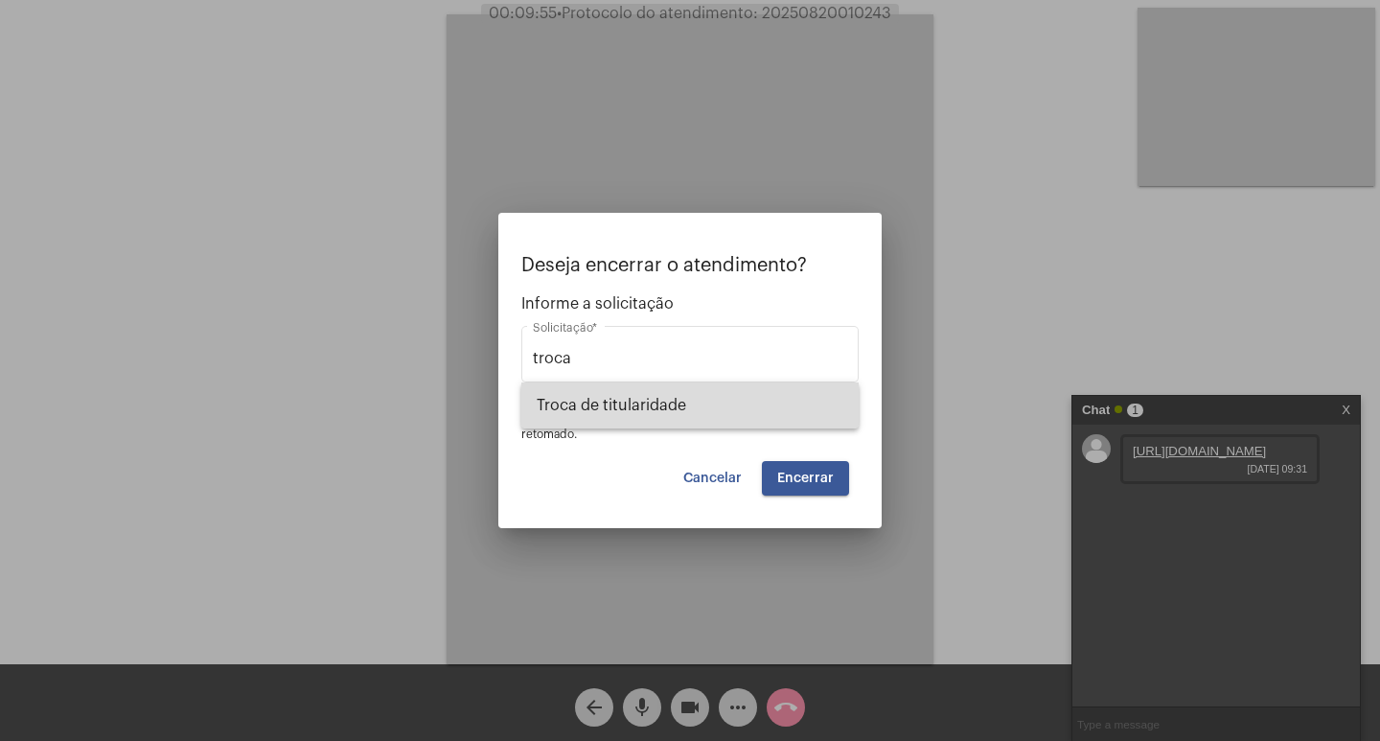
click at [640, 404] on span "Troca de titularidade" at bounding box center [690, 405] width 307 height 46
click at [640, 404] on mat-form-field "troca Solicitação *" at bounding box center [689, 364] width 337 height 85
type input "Troca de titularidade"
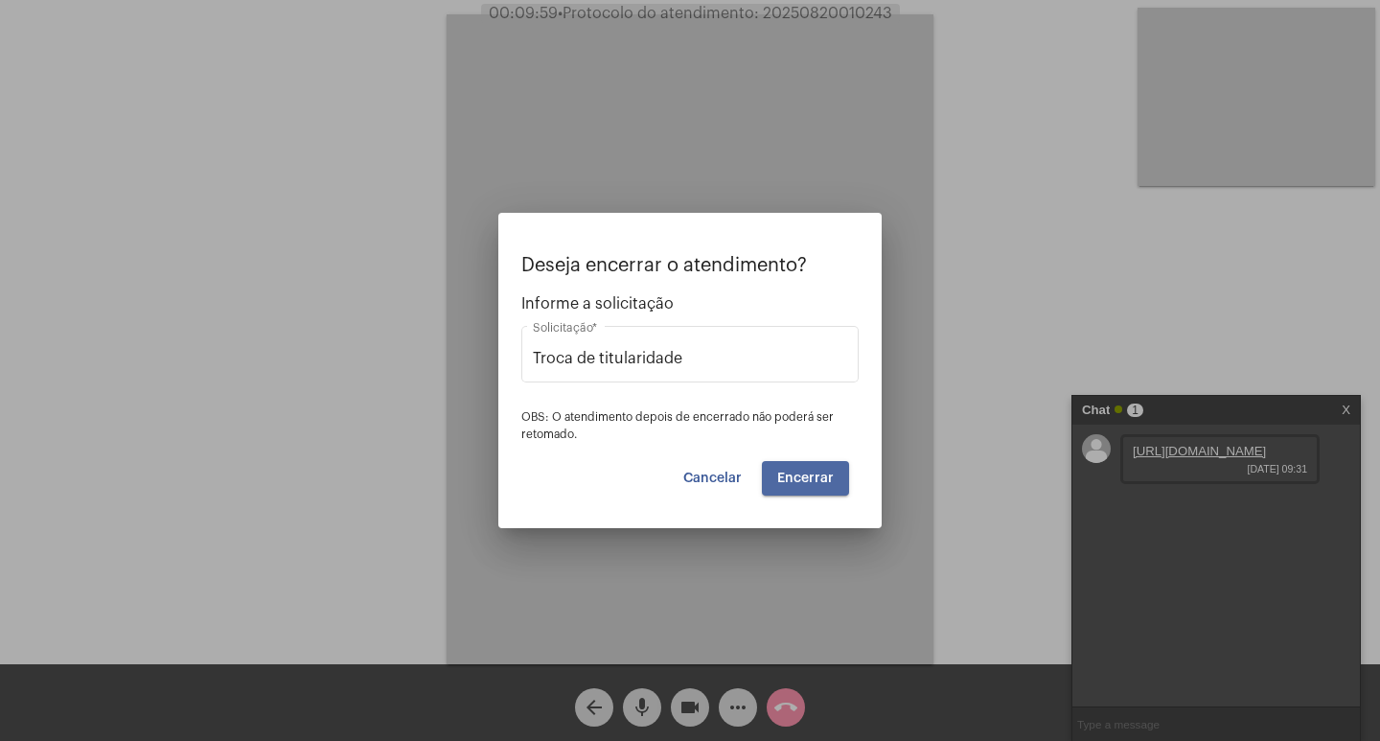
click at [845, 484] on button "Encerrar" at bounding box center [805, 478] width 87 height 35
